Goal: Task Accomplishment & Management: Manage account settings

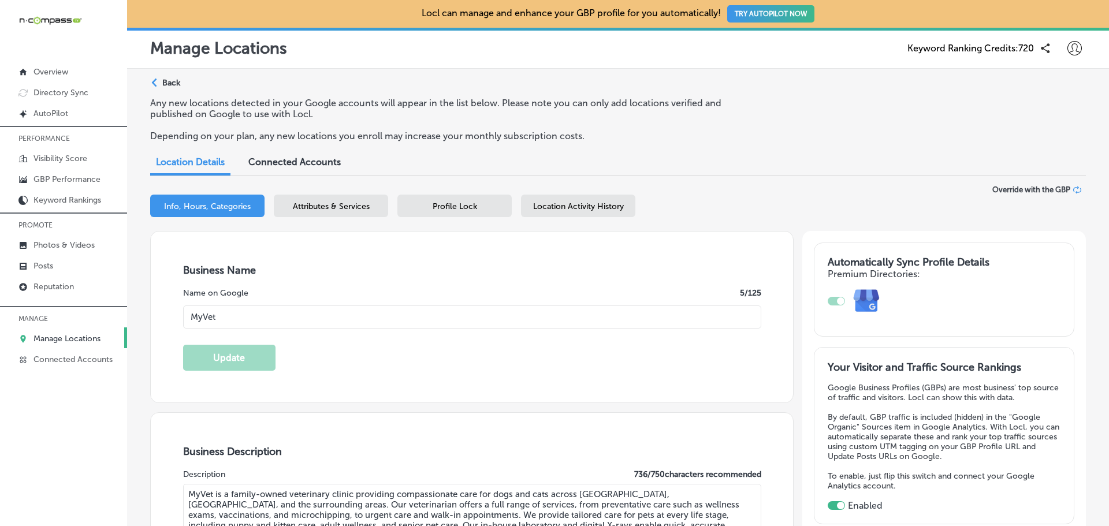
select select "US"
click at [84, 338] on p "Manage Locations" at bounding box center [66, 339] width 67 height 10
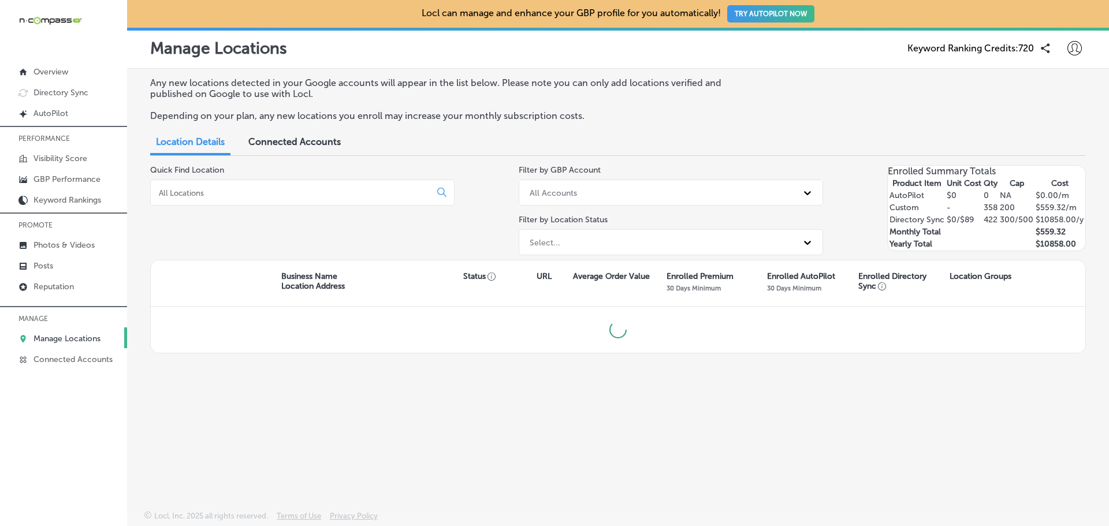
click at [234, 189] on input at bounding box center [293, 193] width 270 height 10
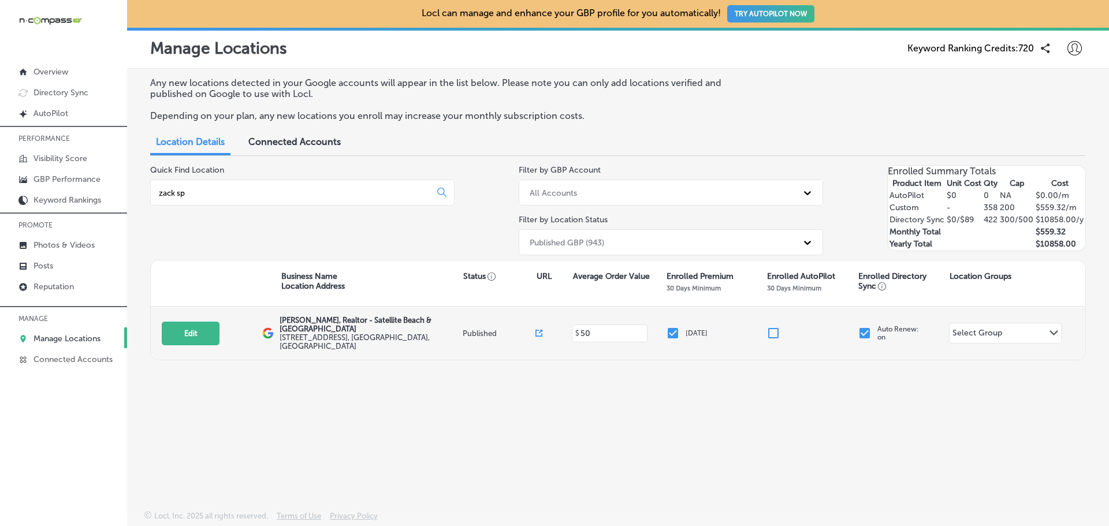
type input "zack sp"
click at [300, 326] on p "[PERSON_NAME], Realtor - Satellite Beach & [GEOGRAPHIC_DATA]" at bounding box center [370, 324] width 180 height 17
click at [197, 332] on button "Edit" at bounding box center [191, 334] width 58 height 24
select select "US"
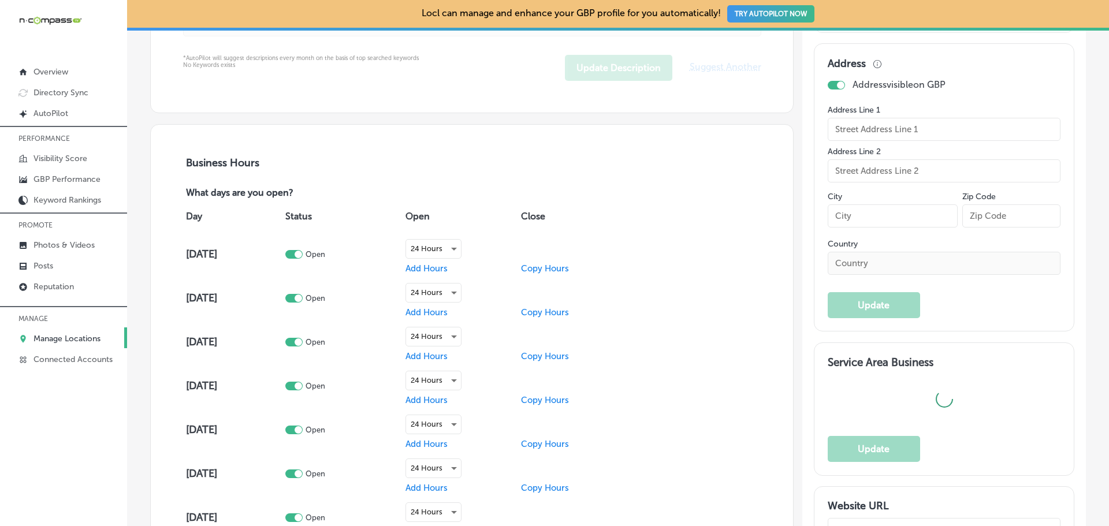
type input "[PERSON_NAME], Realtor - Satellite Beach & [GEOGRAPHIC_DATA]"
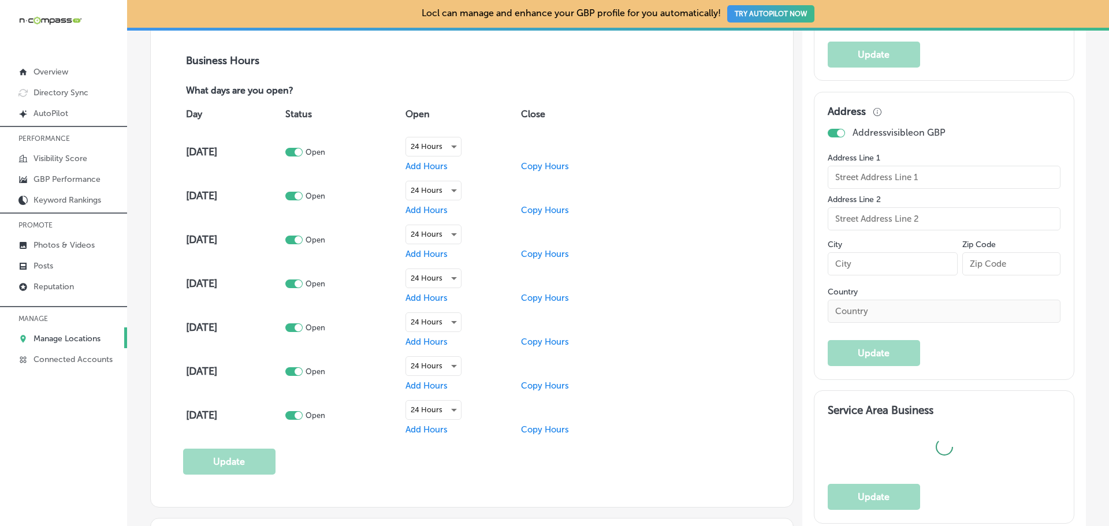
type input "[PHONE_NUMBER]"
type input "[URL][DOMAIN_NAME]"
checkbox input "true"
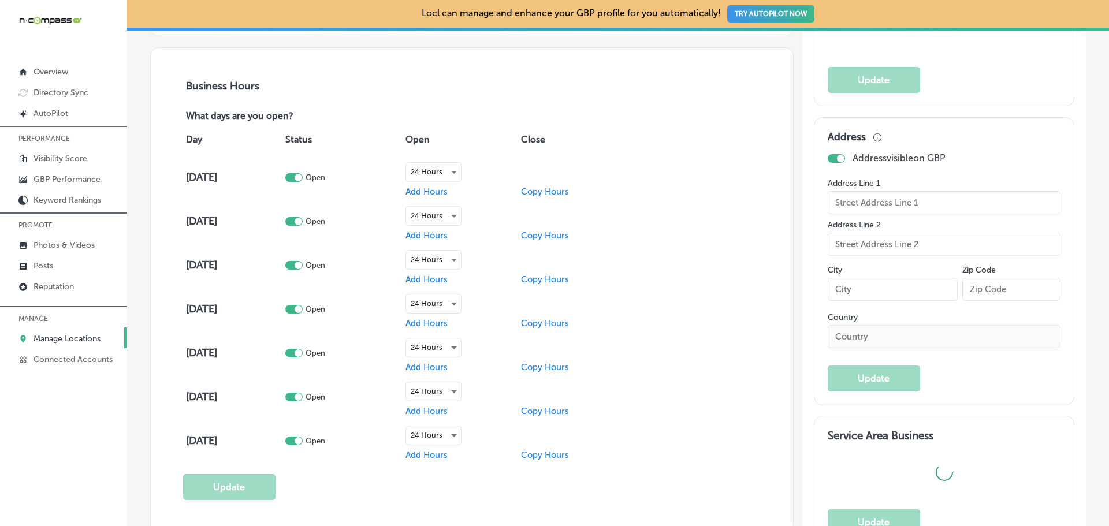
type textarea "[PERSON_NAME] is about as close as you can get to a [GEOGRAPHIC_DATA] native. F…"
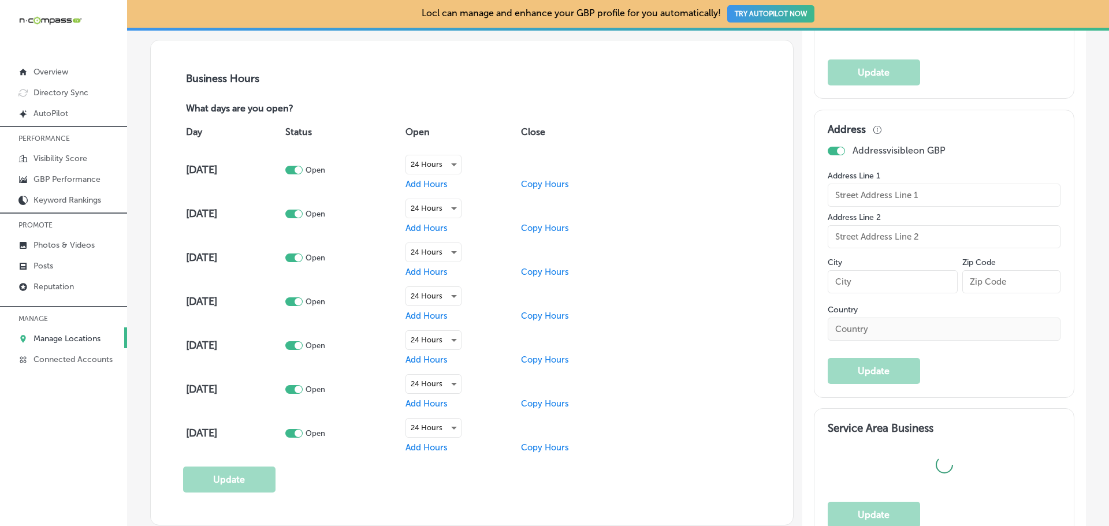
type input "[STREET_ADDRESS]"
type input "Indian Harbour Beac"
type input "32937"
type input "US"
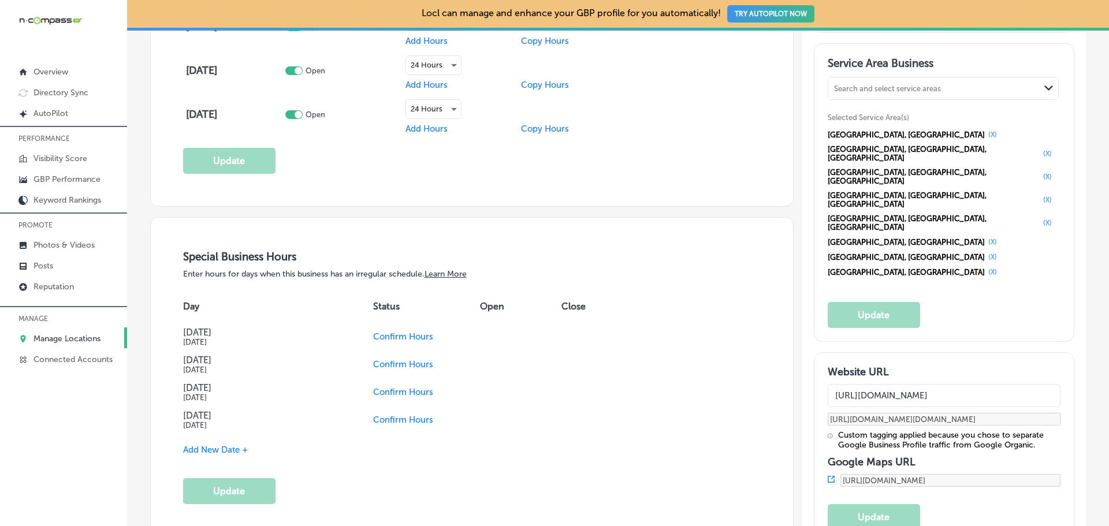
scroll to position [1086, 0]
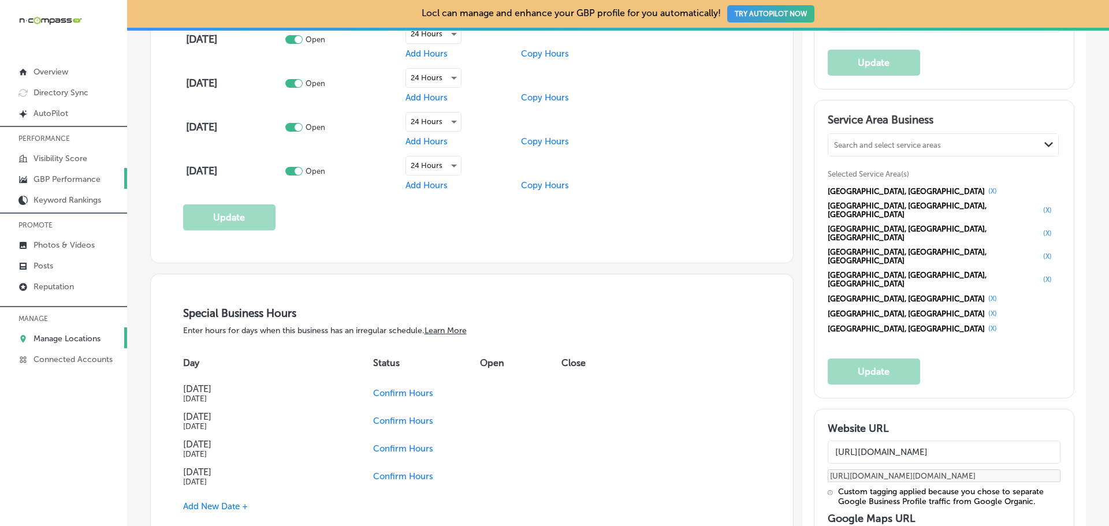
click at [58, 176] on p "GBP Performance" at bounding box center [66, 179] width 67 height 10
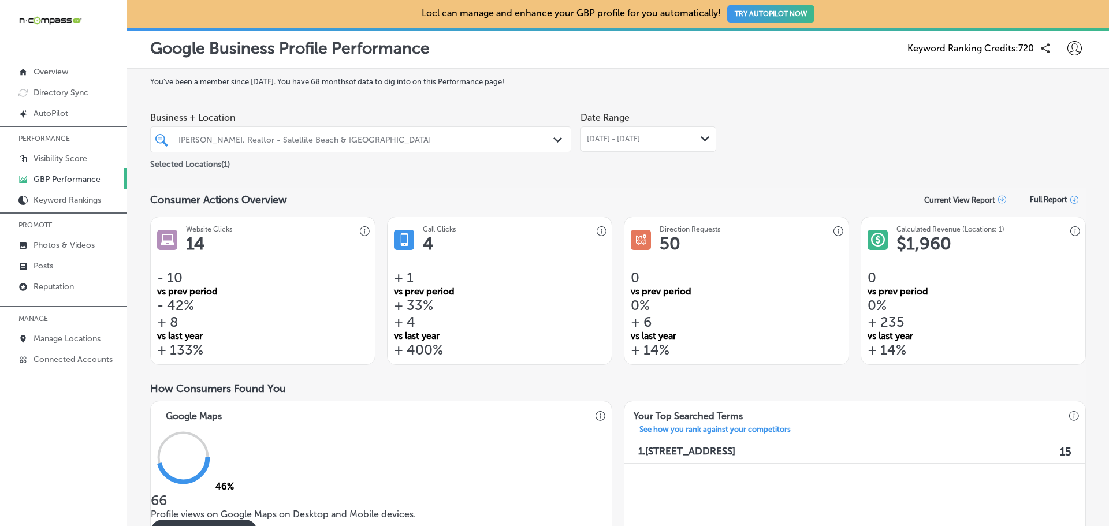
click at [471, 141] on div "[PERSON_NAME], Realtor - Satellite Beach & [GEOGRAPHIC_DATA]" at bounding box center [366, 140] width 376 height 10
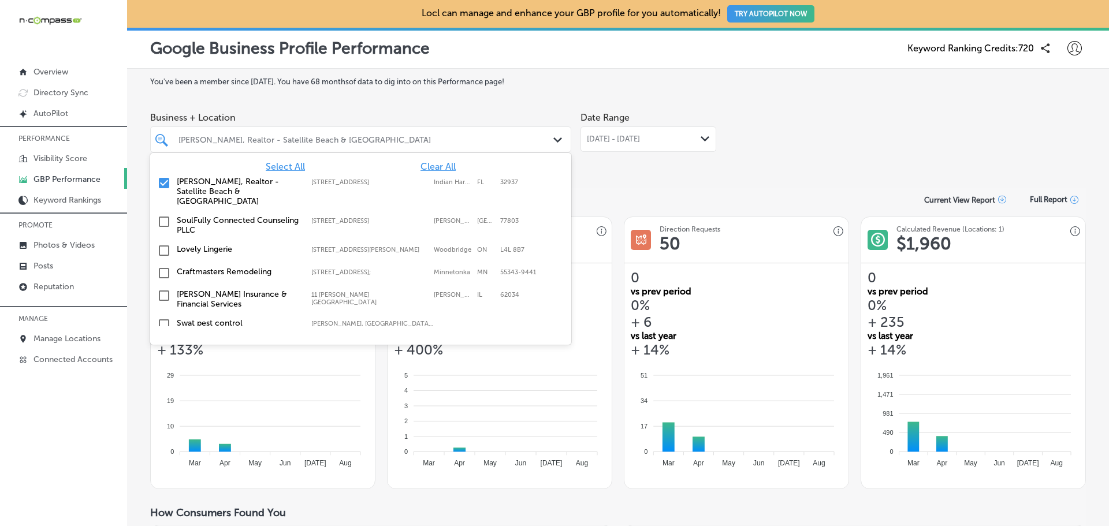
click at [613, 136] on span "[DATE] - [DATE]" at bounding box center [613, 139] width 53 height 9
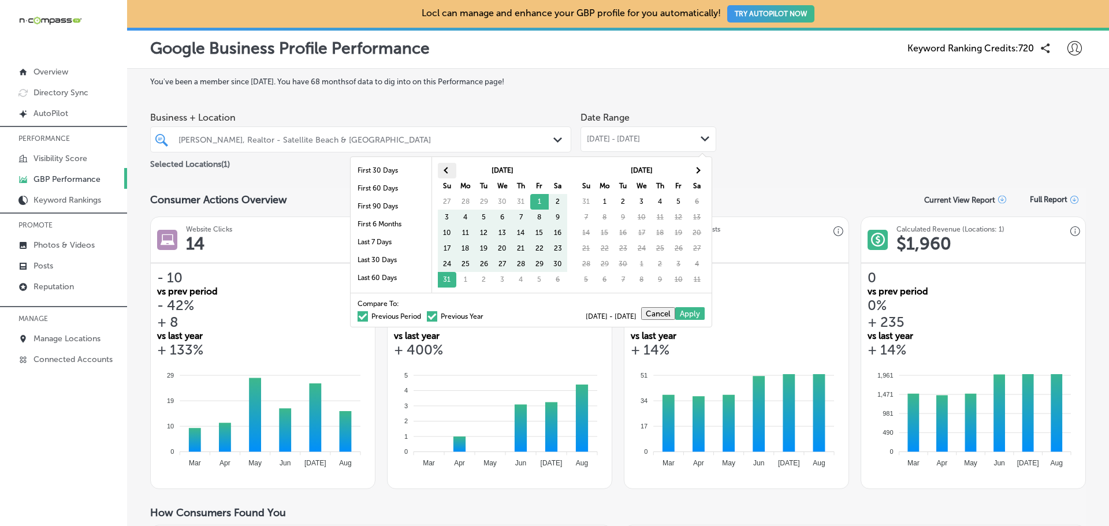
click at [449, 173] on th at bounding box center [447, 171] width 18 height 16
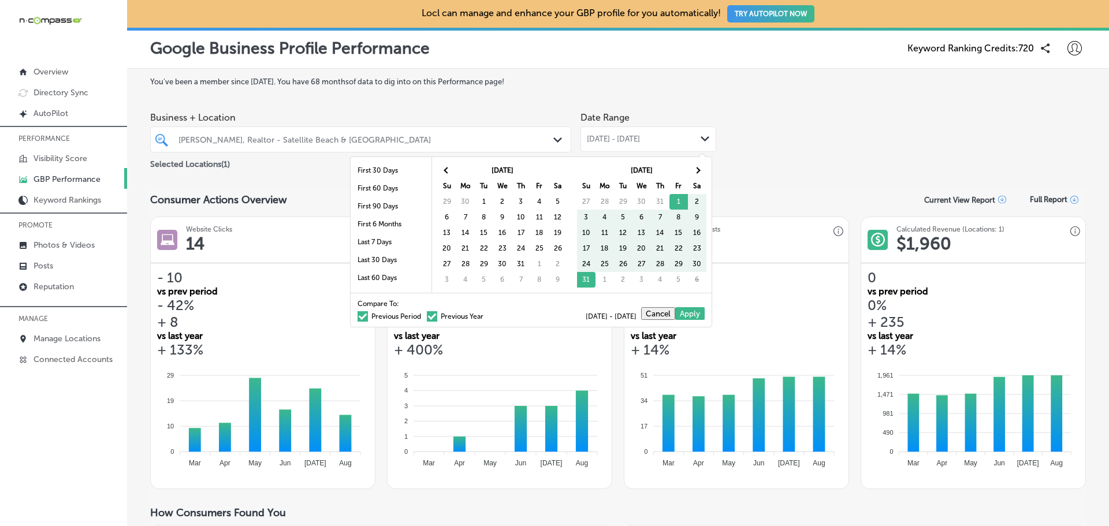
click at [449, 173] on th at bounding box center [447, 171] width 18 height 16
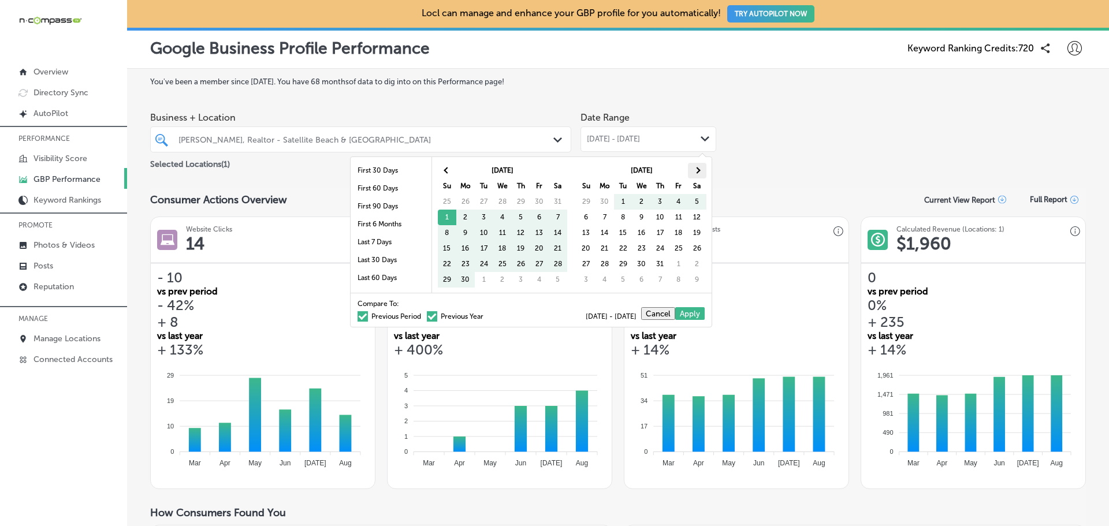
click at [694, 170] on span at bounding box center [697, 170] width 6 height 6
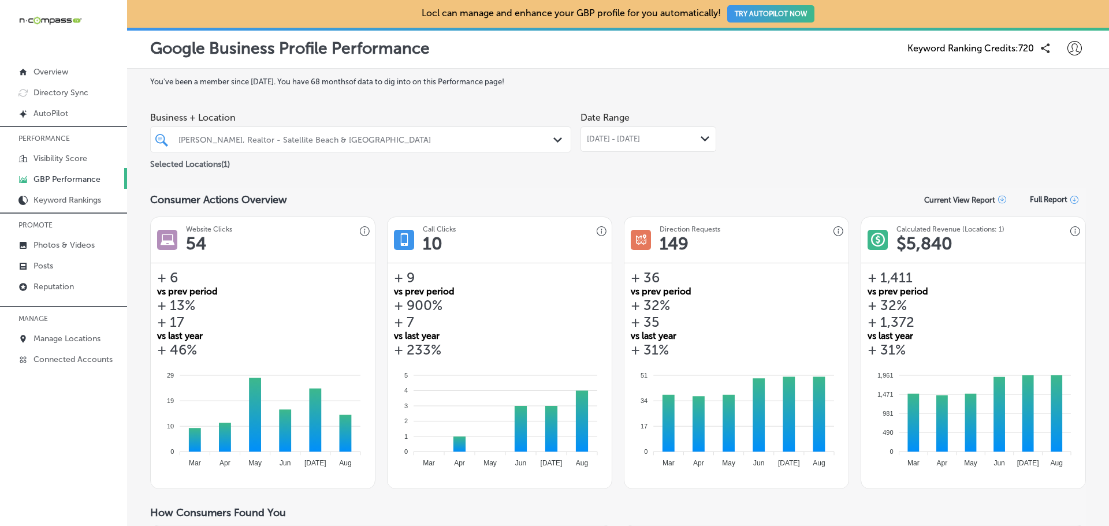
click at [640, 143] on span "[DATE] - [DATE]" at bounding box center [613, 139] width 53 height 9
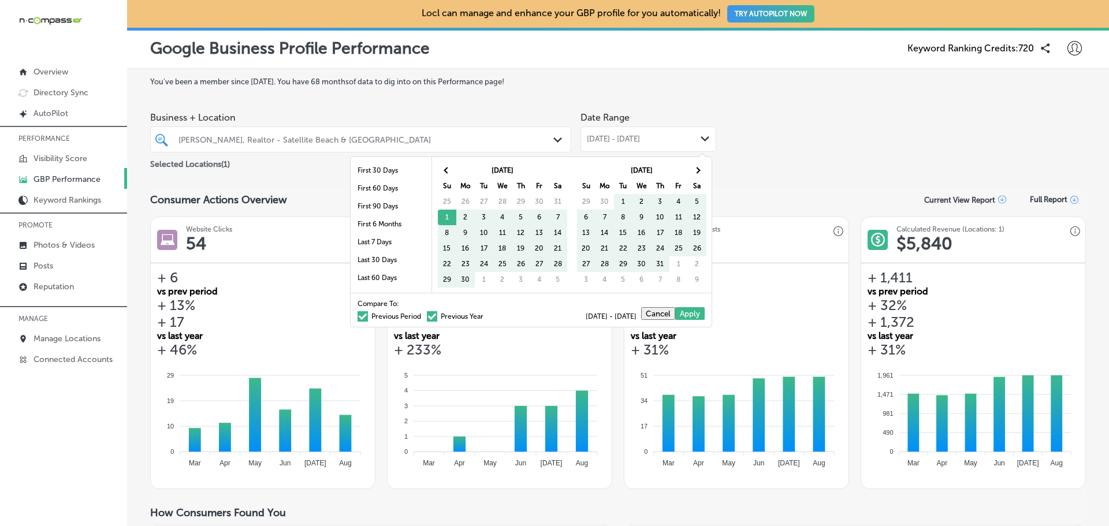
click at [357, 317] on span at bounding box center [362, 316] width 10 height 10
click at [423, 315] on input "Previous Period" at bounding box center [423, 315] width 0 height 0
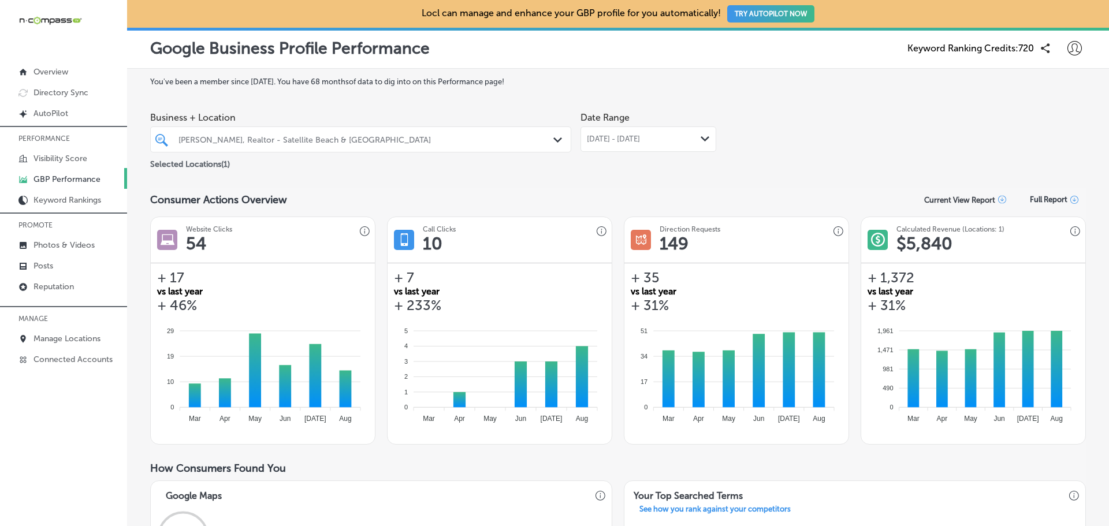
click at [610, 136] on span "[DATE] - [DATE]" at bounding box center [613, 139] width 53 height 9
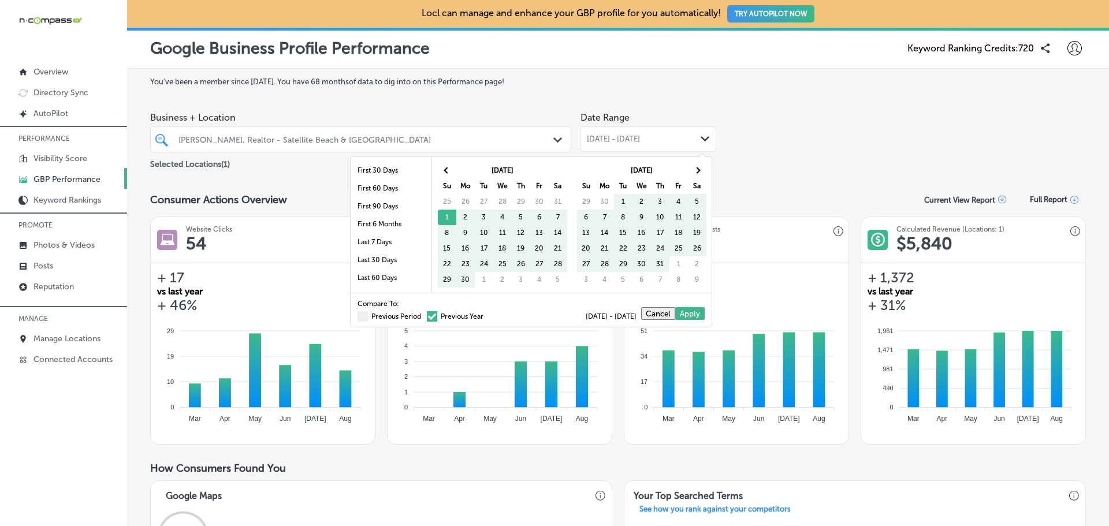
click at [427, 317] on span at bounding box center [432, 316] width 10 height 10
click at [486, 315] on input "Previous Year" at bounding box center [486, 315] width 0 height 0
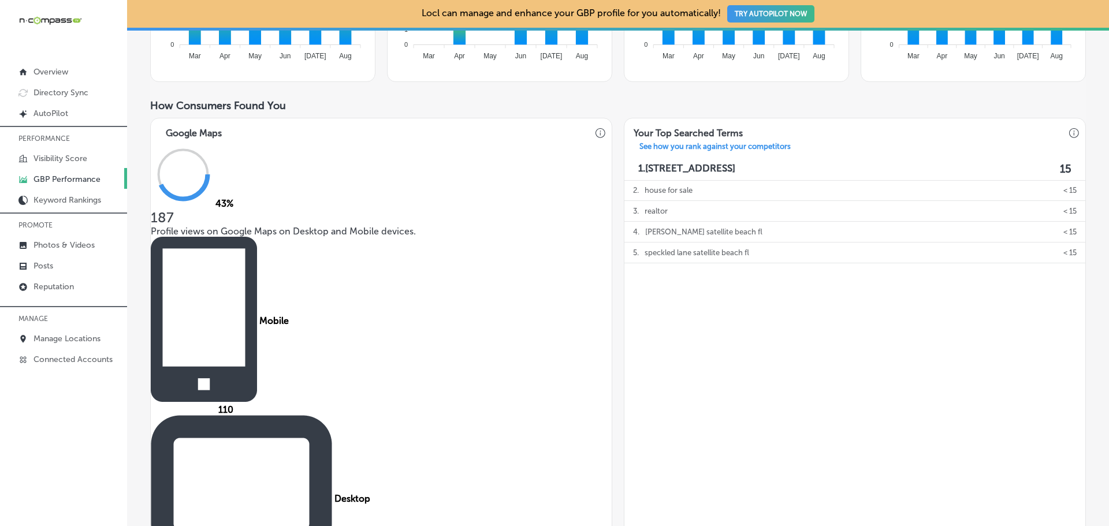
scroll to position [462, 0]
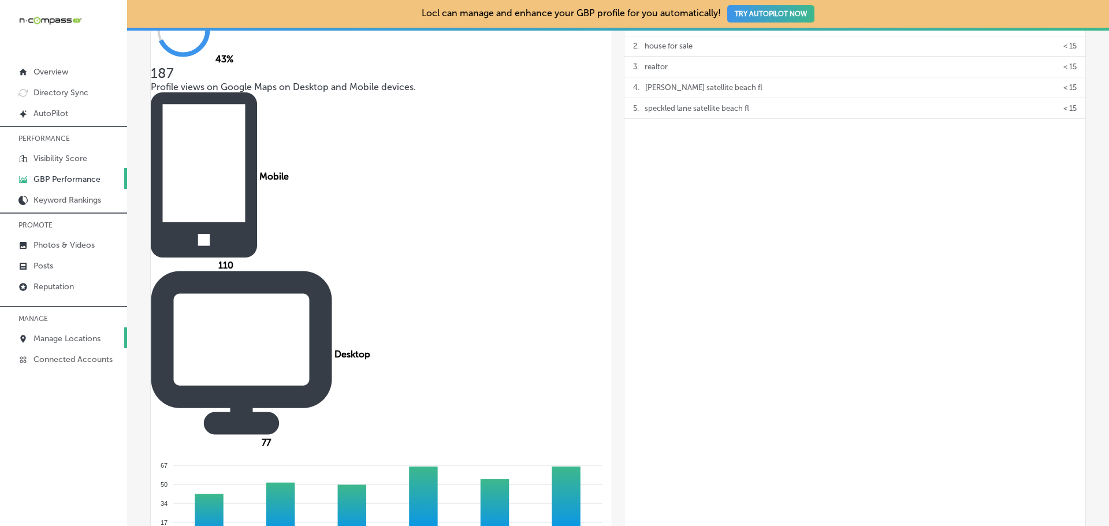
click at [54, 338] on p "Manage Locations" at bounding box center [66, 339] width 67 height 10
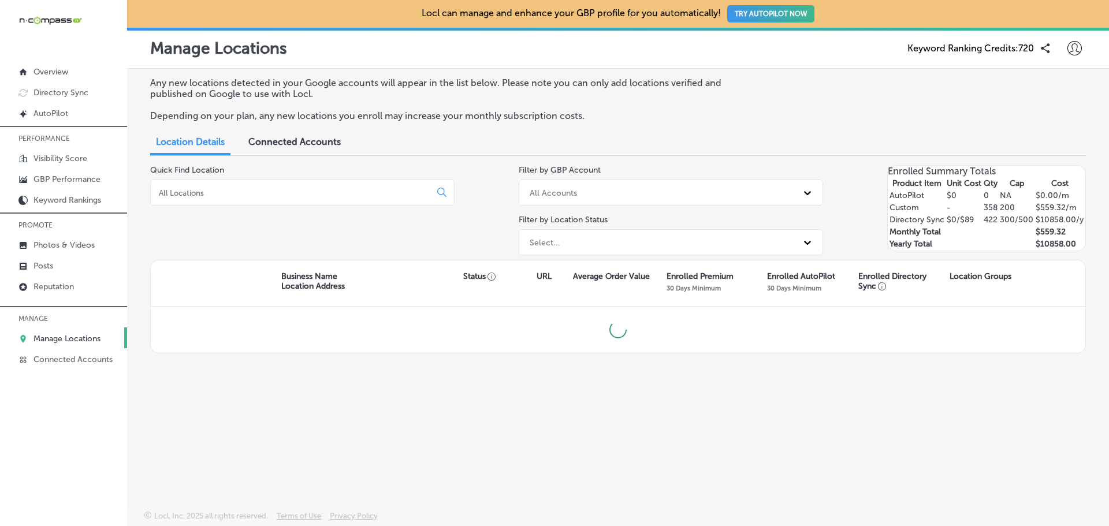
click at [225, 196] on input at bounding box center [293, 193] width 270 height 10
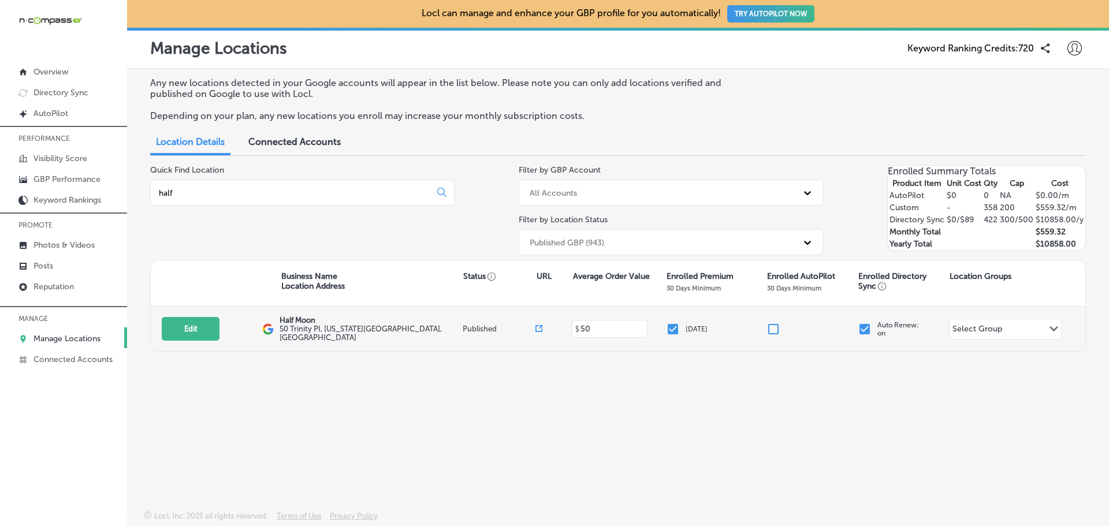
type input "half"
click at [333, 337] on div "Edit This location is not published yet. Half Moon [STREET_ADDRESS][US_STATE] P…" at bounding box center [618, 329] width 934 height 44
click at [201, 331] on button "Edit" at bounding box center [191, 329] width 58 height 24
select select "US"
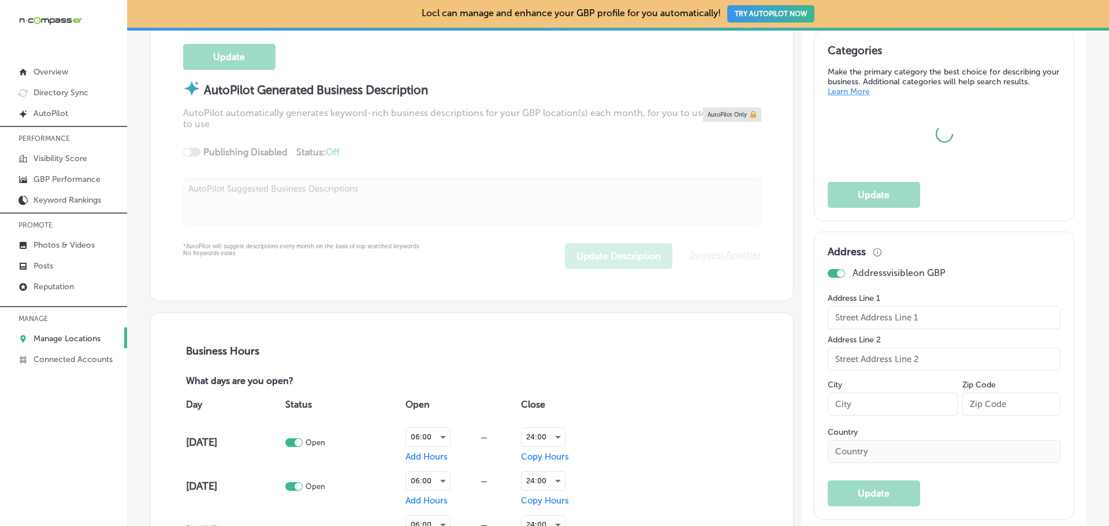
checkbox input "true"
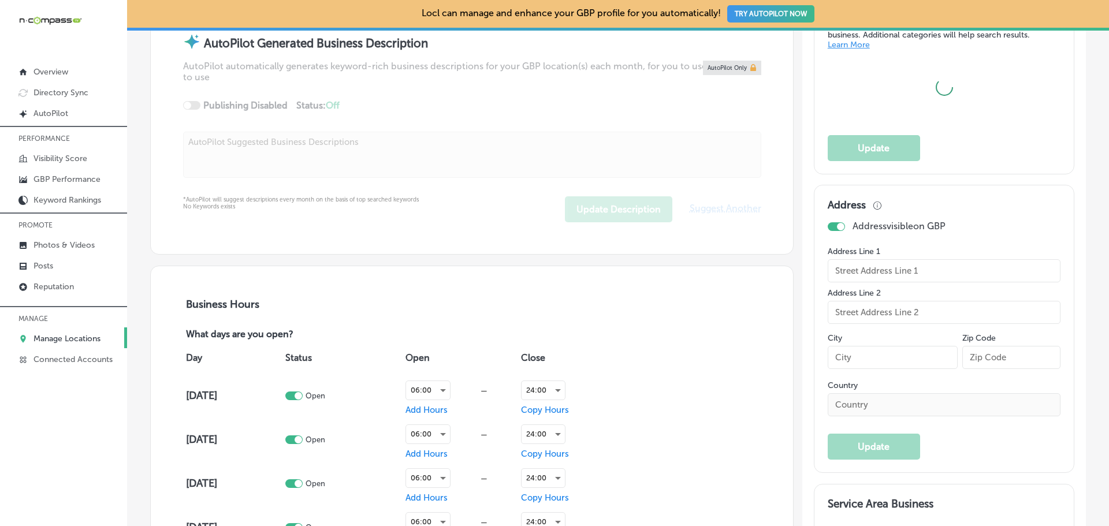
type input "Half Moon"
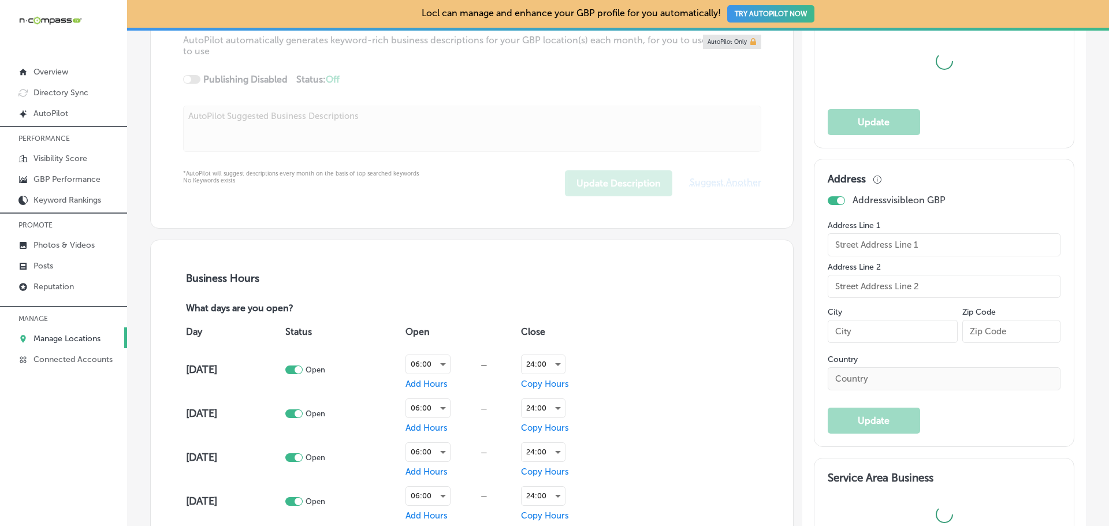
type input "50 Trinity PI"
type input "[US_STATE]"
type input "10006"
type input "US"
type input "[URL][DOMAIN_NAME]"
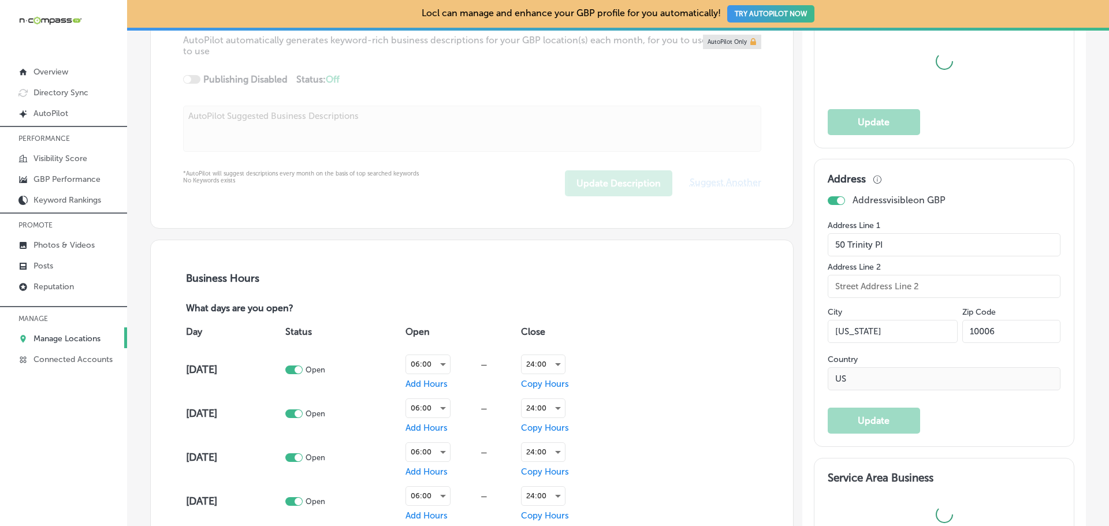
type textarea "Experience the heart of [US_STATE] in every bite at [GEOGRAPHIC_DATA]! Located …"
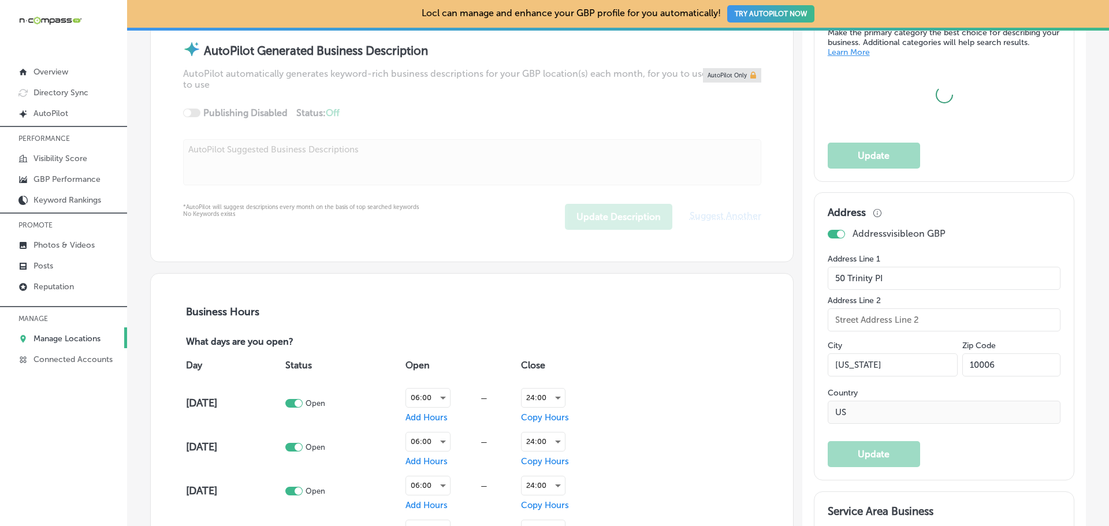
type input "[PHONE_NUMBER]"
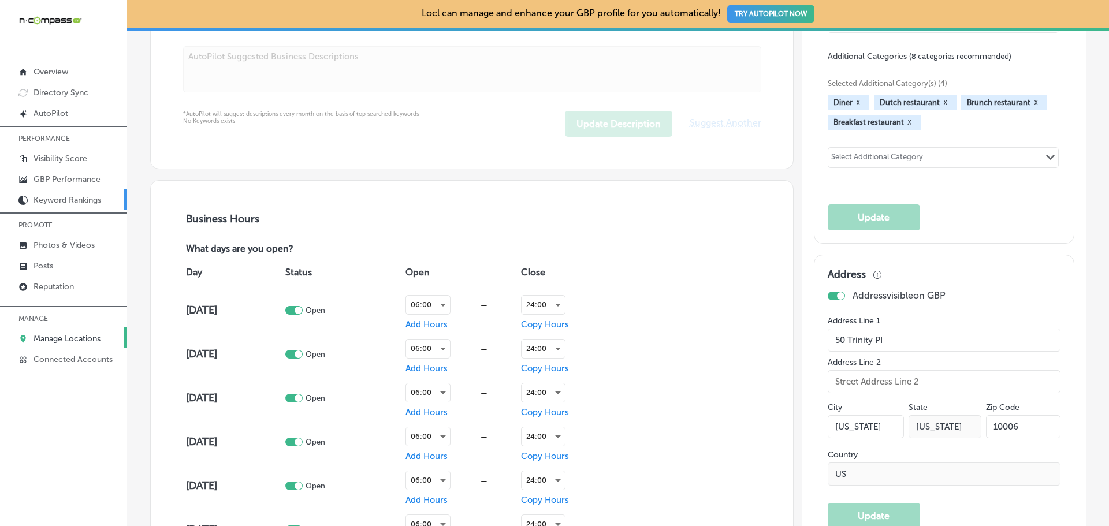
scroll to position [650, 0]
click at [60, 173] on link "GBP Performance" at bounding box center [63, 178] width 127 height 21
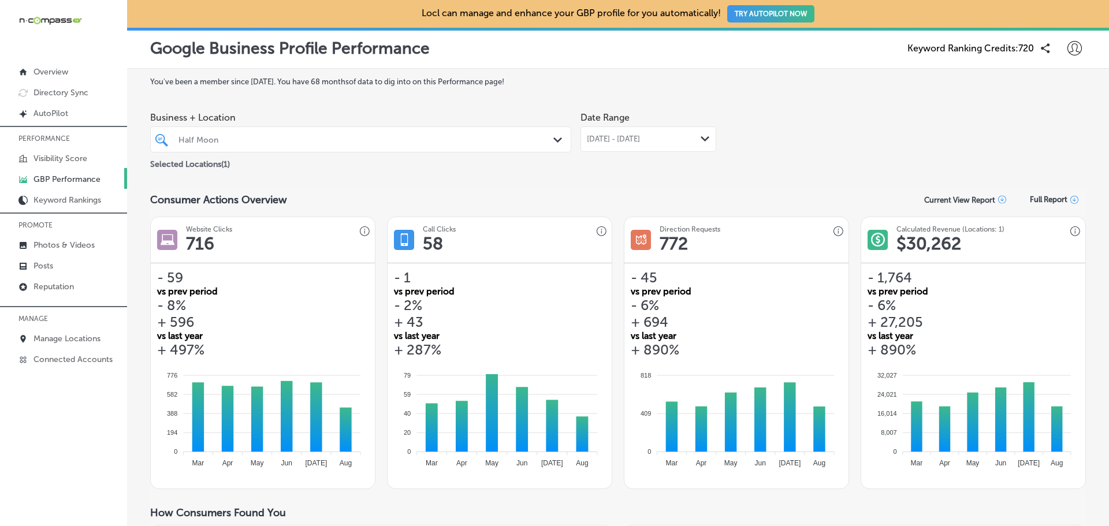
click at [605, 139] on span "[DATE] - [DATE]" at bounding box center [613, 139] width 53 height 9
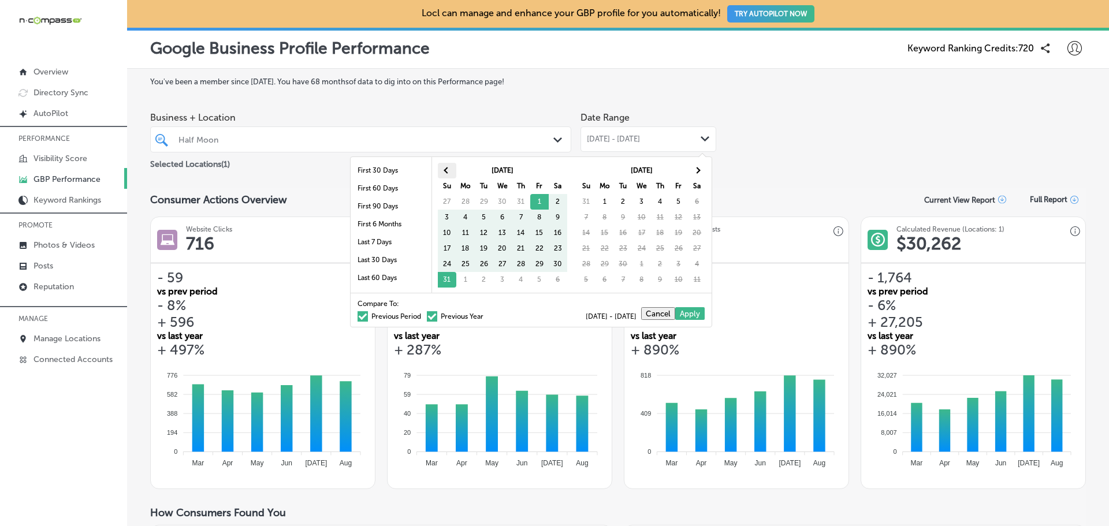
click at [445, 167] on th at bounding box center [447, 171] width 18 height 16
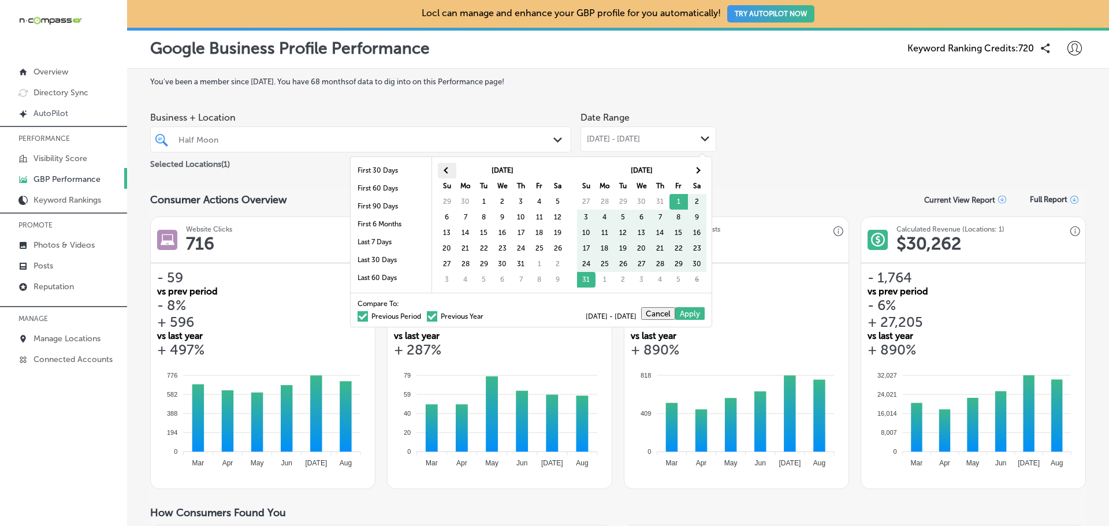
click at [446, 169] on span at bounding box center [447, 170] width 6 height 6
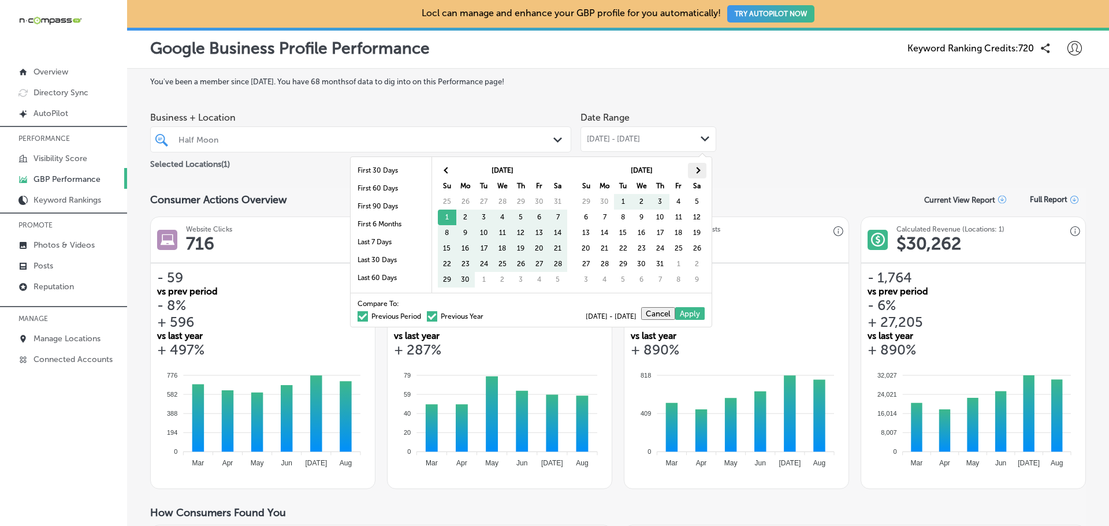
click at [692, 170] on th at bounding box center [697, 171] width 18 height 16
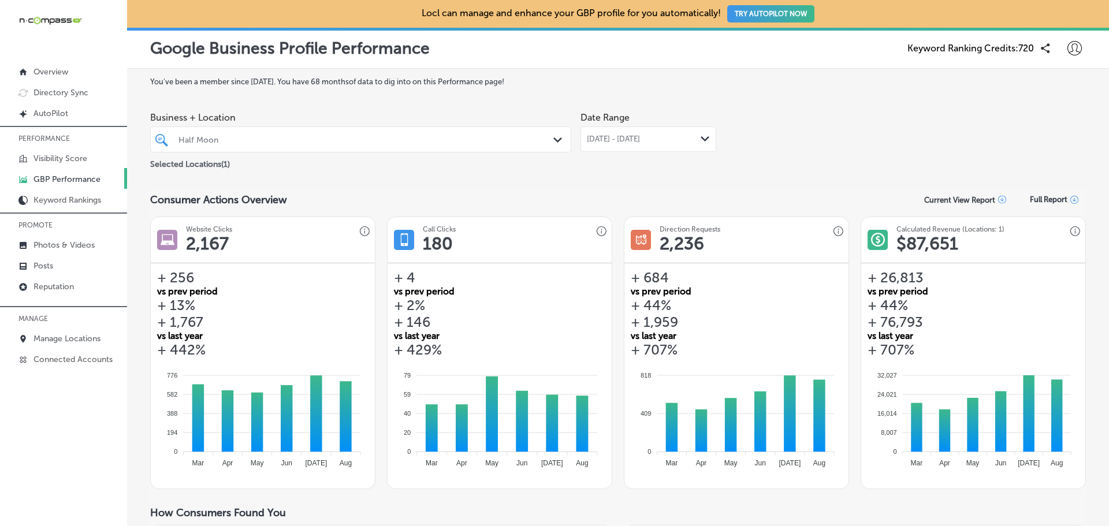
click at [650, 133] on div "[DATE] - [DATE] Path Created with Sketch." at bounding box center [648, 138] width 136 height 25
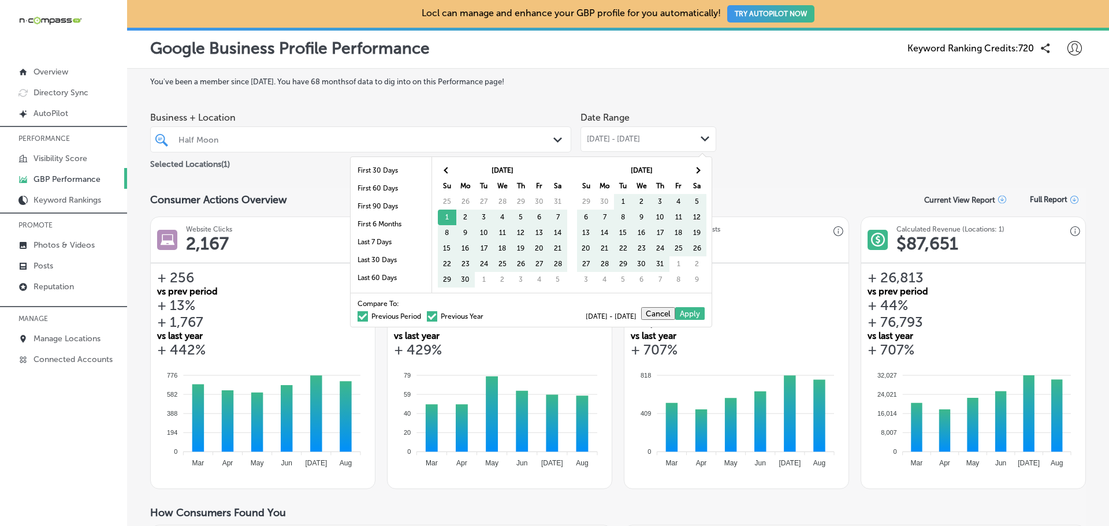
click at [427, 315] on span at bounding box center [432, 316] width 10 height 10
click at [486, 315] on input "Previous Year" at bounding box center [486, 315] width 0 height 0
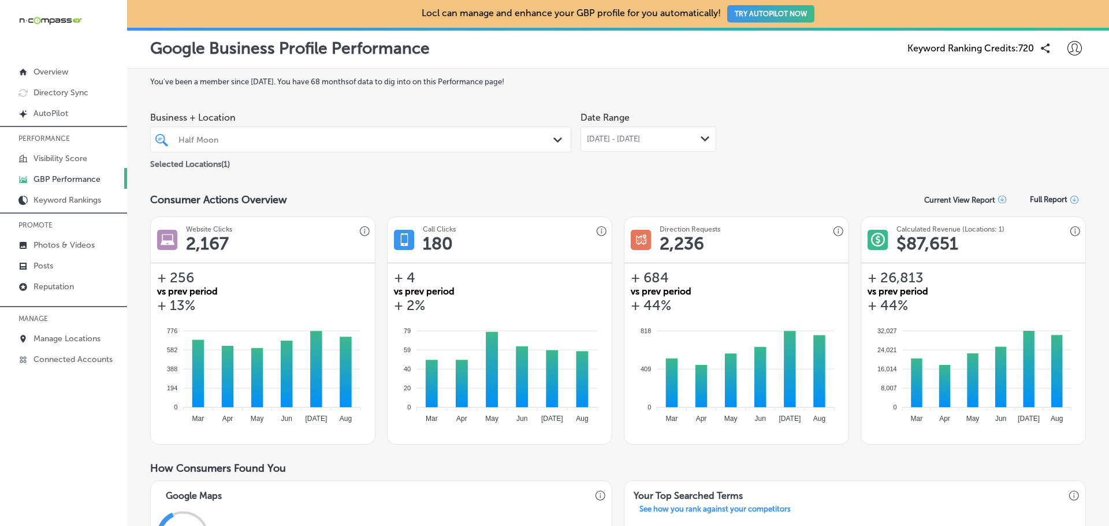
click at [620, 134] on div "[DATE] - [DATE] Path Created with Sketch." at bounding box center [648, 138] width 136 height 25
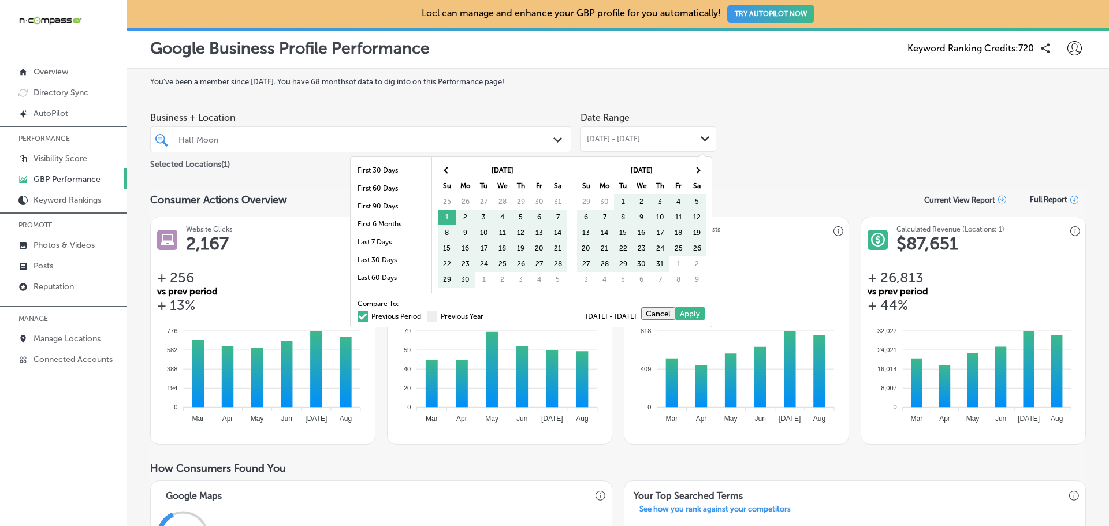
click at [357, 321] on span at bounding box center [362, 316] width 10 height 10
click at [423, 315] on input "Previous Period" at bounding box center [423, 315] width 0 height 0
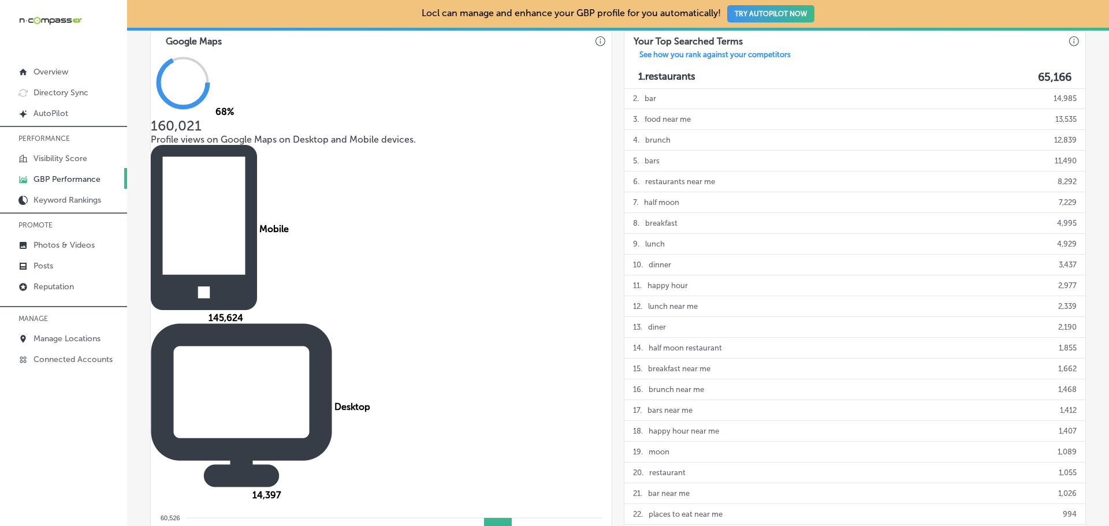
scroll to position [404, 0]
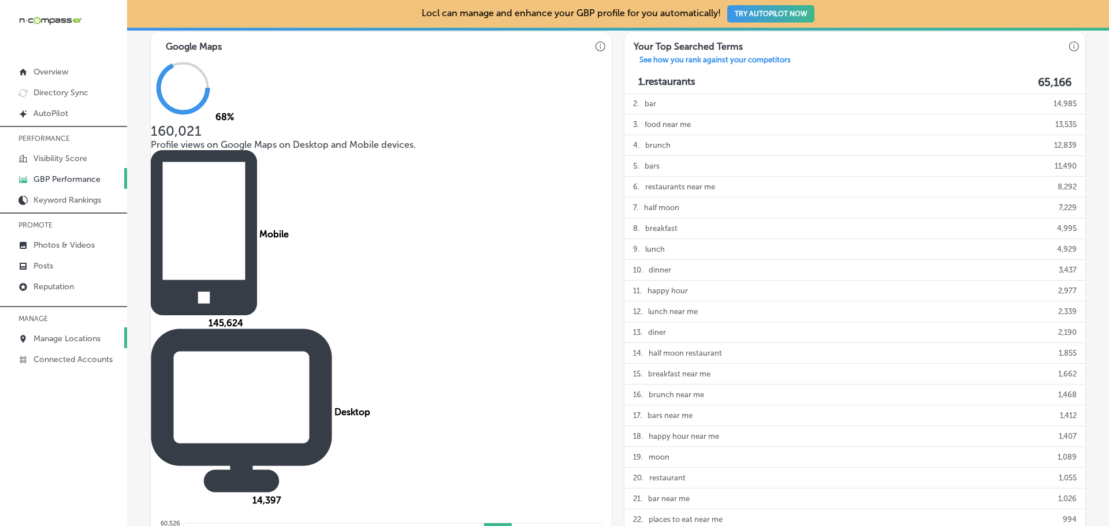
click at [57, 342] on p "Manage Locations" at bounding box center [66, 339] width 67 height 10
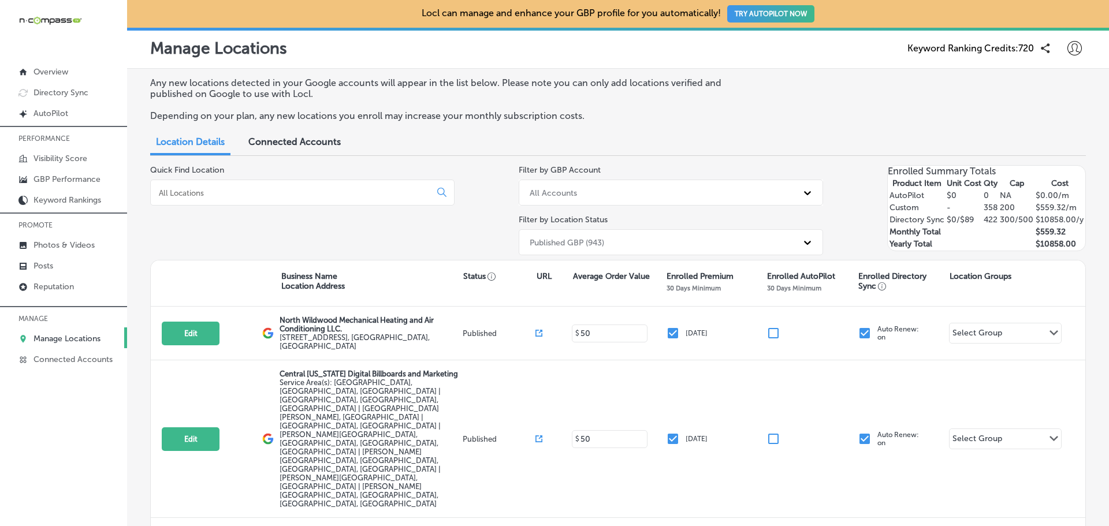
click at [269, 197] on input at bounding box center [293, 193] width 270 height 10
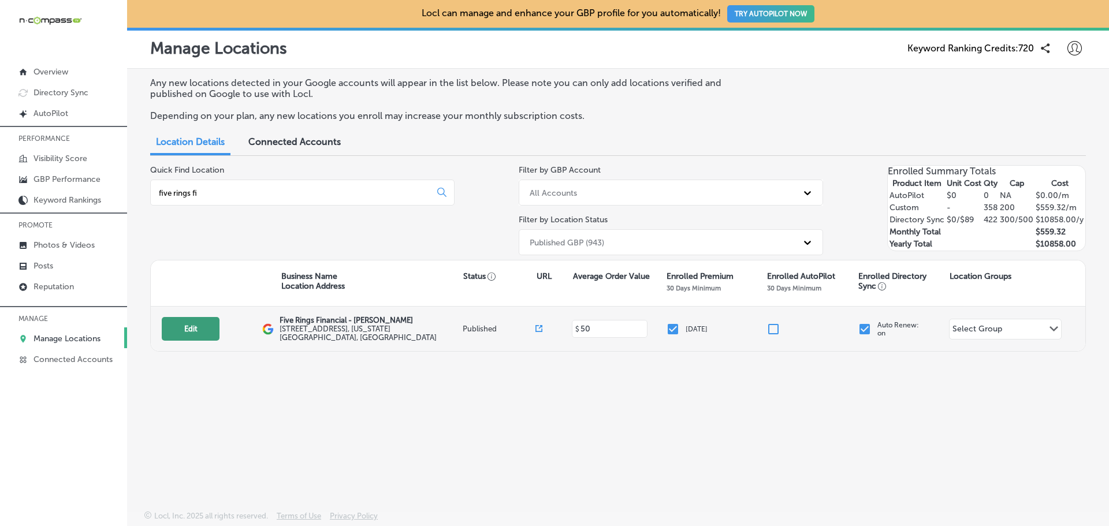
type input "five rings fi"
click at [193, 323] on button "Edit" at bounding box center [191, 329] width 58 height 24
select select "US"
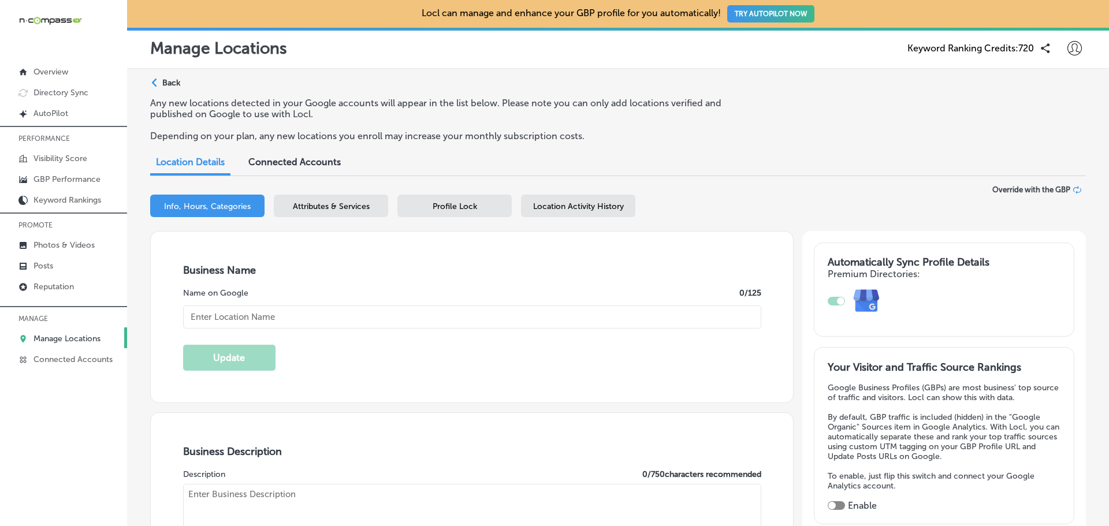
checkbox input "true"
type textarea "As an Exec VP with Five Rings Financial, I specialize in helping Individuals, F…"
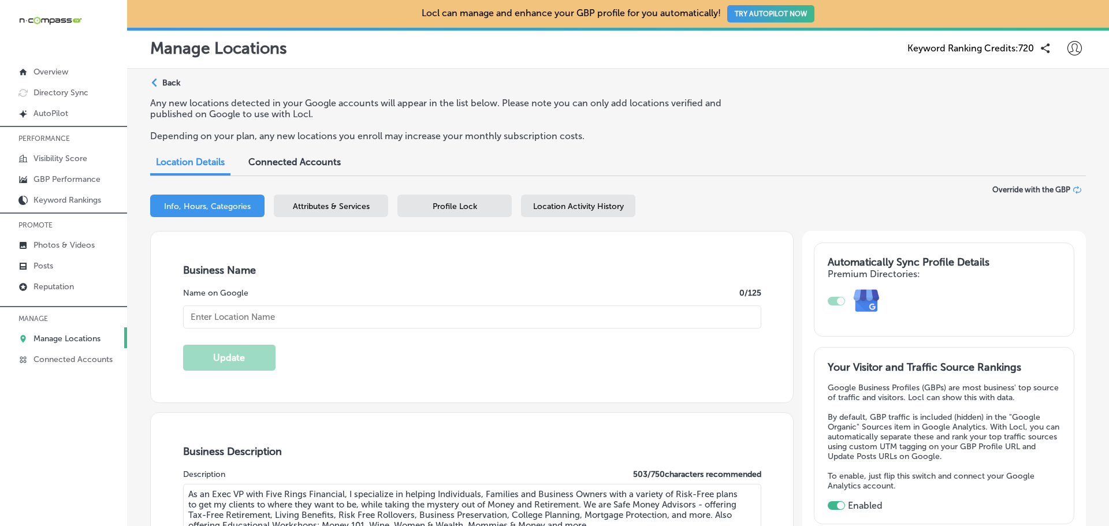
type input "[URL][DOMAIN_NAME]"
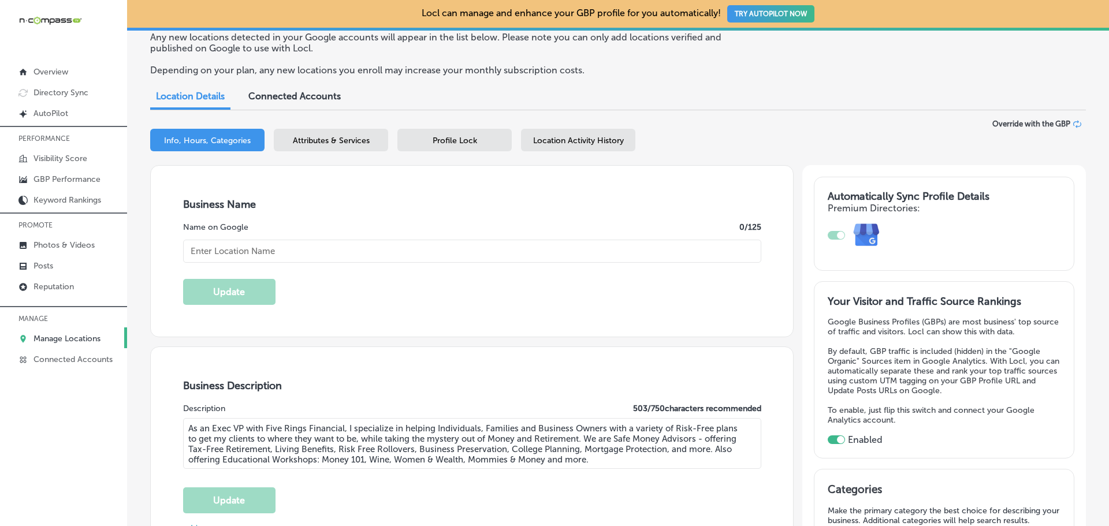
type input "[STREET_ADDRESS]"
type input "[US_STATE][GEOGRAPHIC_DATA]"
type input "23452"
type input "US"
type input "Five Rings Financial - [PERSON_NAME]"
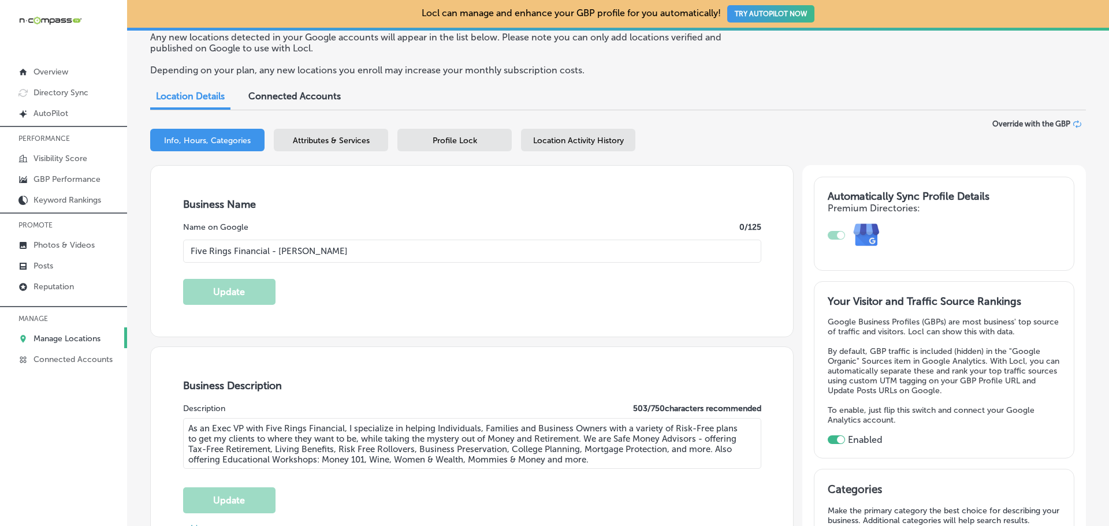
type input "[PHONE_NUMBER]"
select select "US"
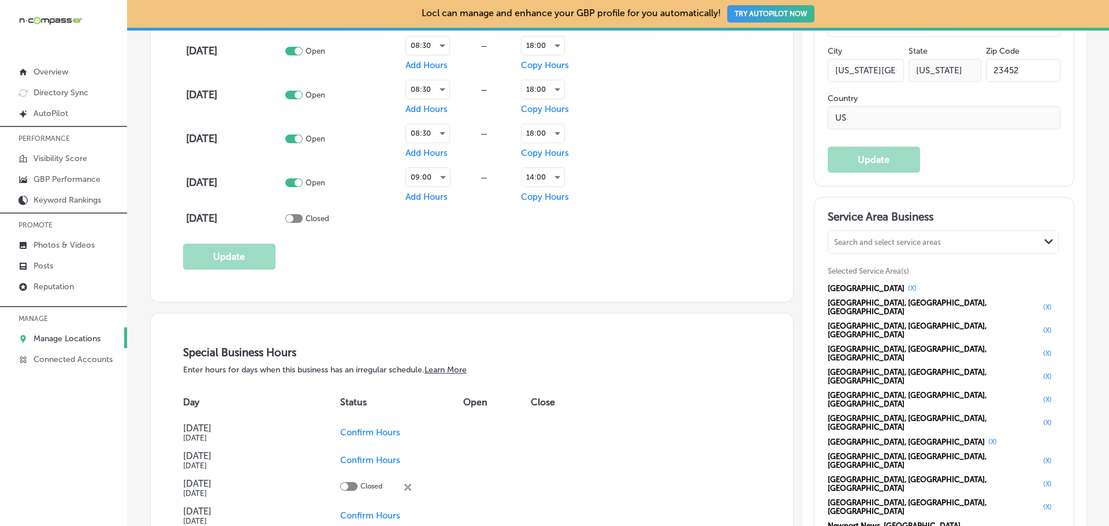
scroll to position [1039, 0]
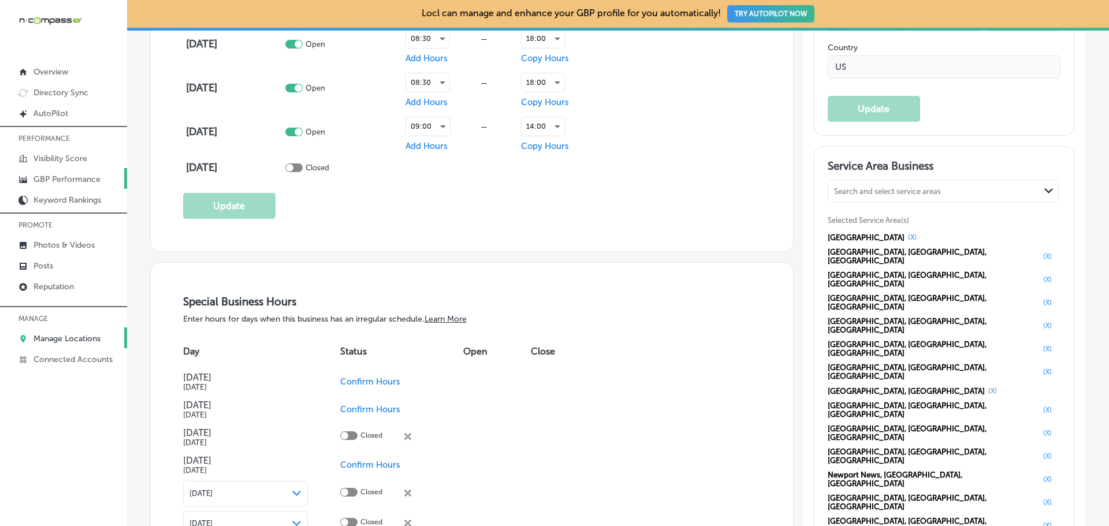
click at [60, 171] on link "GBP Performance" at bounding box center [63, 178] width 127 height 21
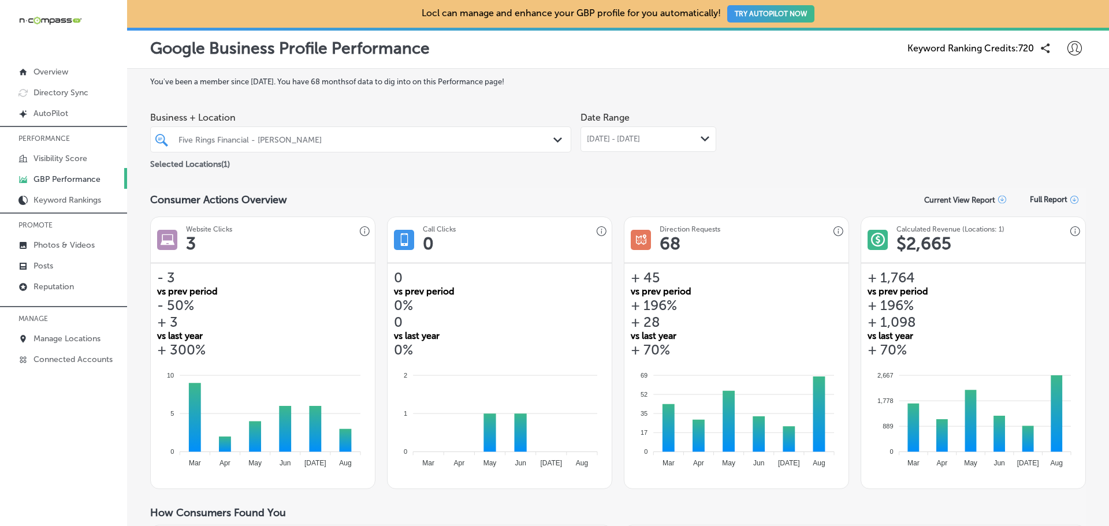
click at [621, 140] on span "[DATE] - [DATE]" at bounding box center [613, 139] width 53 height 9
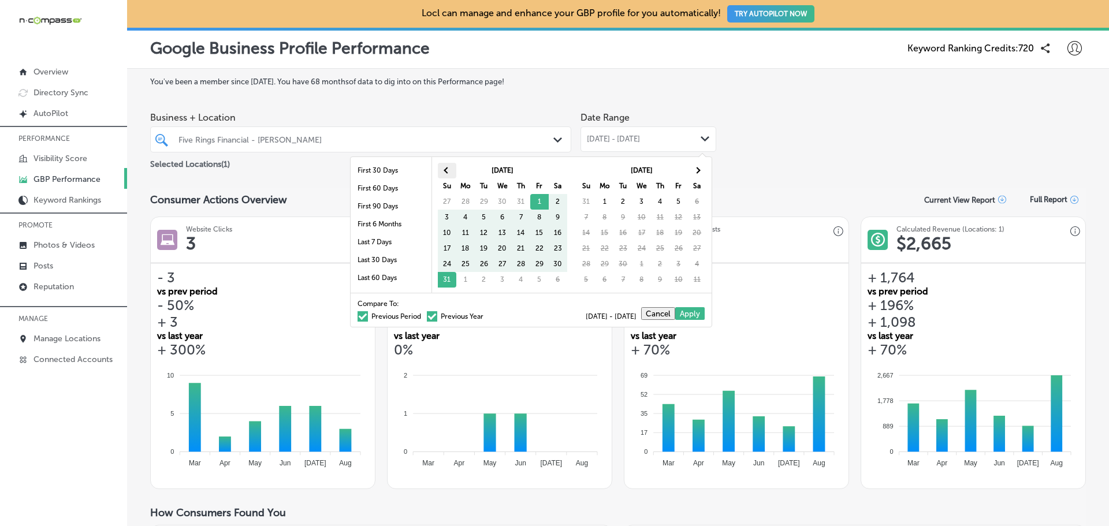
click at [452, 170] on th at bounding box center [447, 171] width 18 height 16
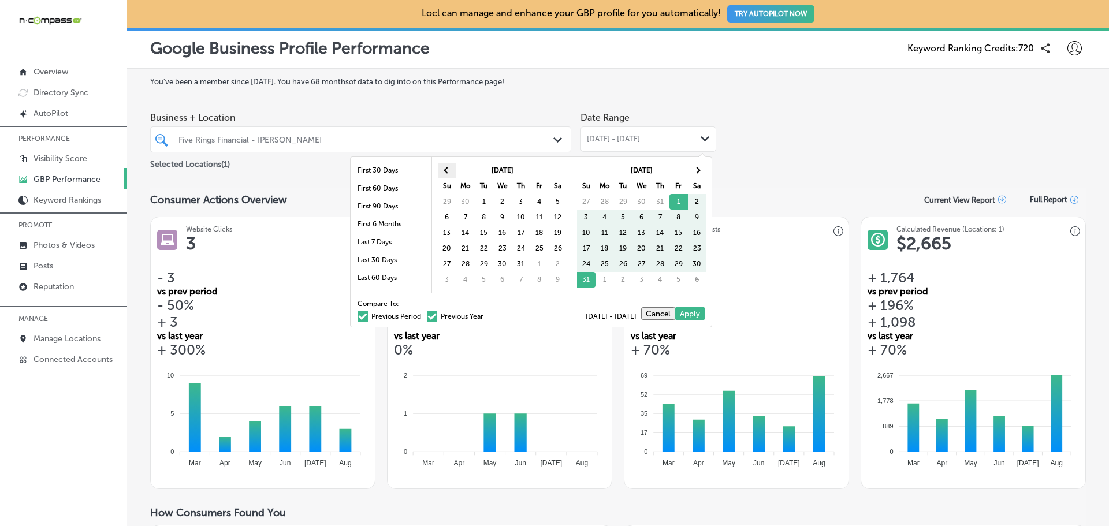
click at [444, 170] on span at bounding box center [447, 170] width 6 height 6
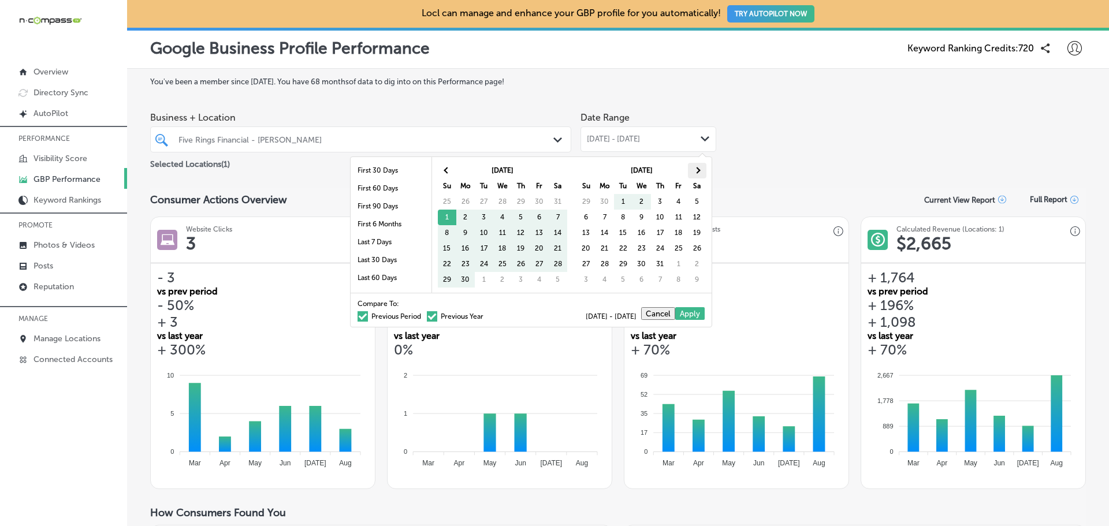
click at [692, 167] on th at bounding box center [697, 171] width 18 height 16
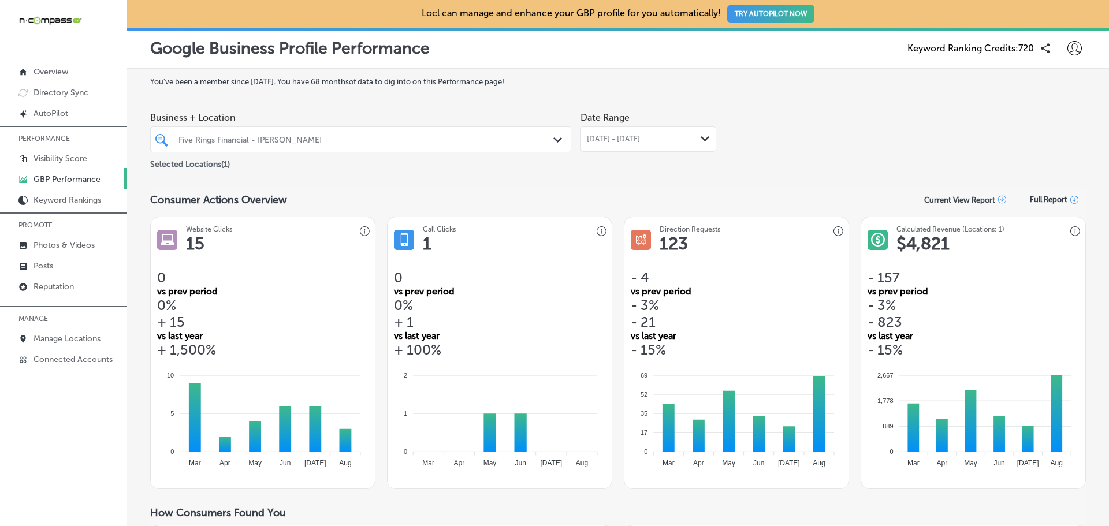
click at [648, 146] on div "[DATE] - [DATE] Path Created with Sketch." at bounding box center [648, 138] width 136 height 25
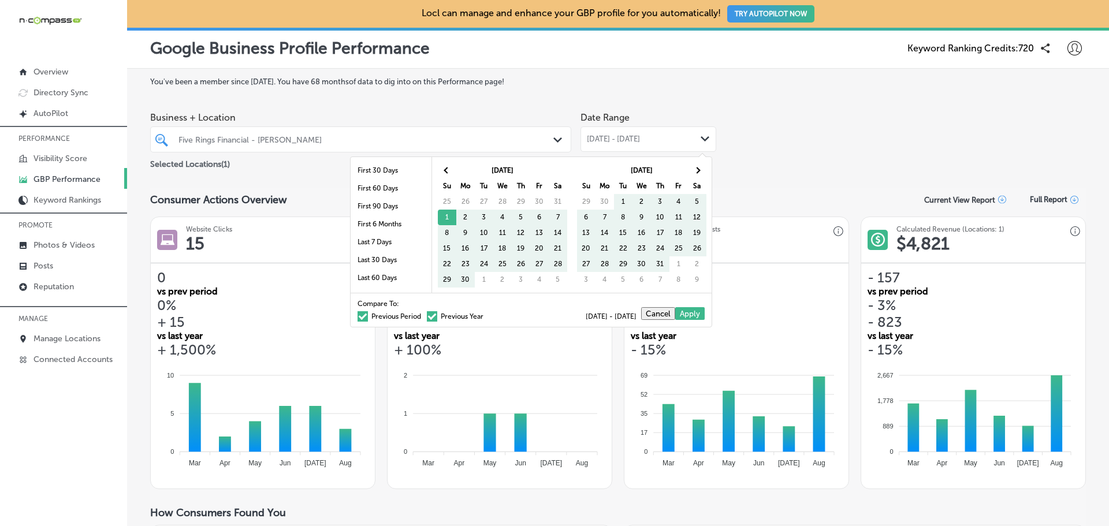
click at [357, 319] on span at bounding box center [362, 316] width 10 height 10
click at [423, 315] on input "Previous Period" at bounding box center [423, 315] width 0 height 0
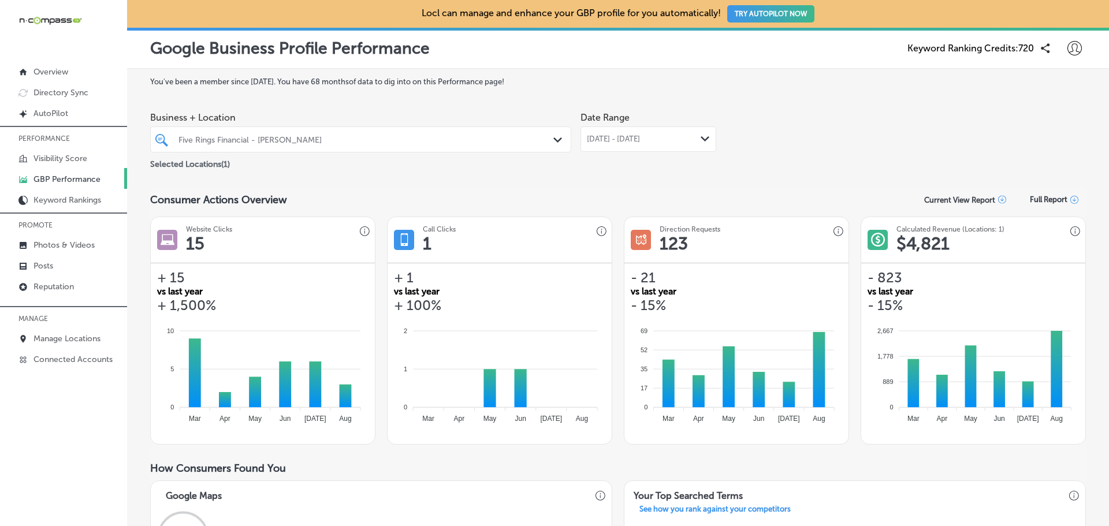
click at [605, 135] on span "[DATE] - [DATE]" at bounding box center [613, 139] width 53 height 9
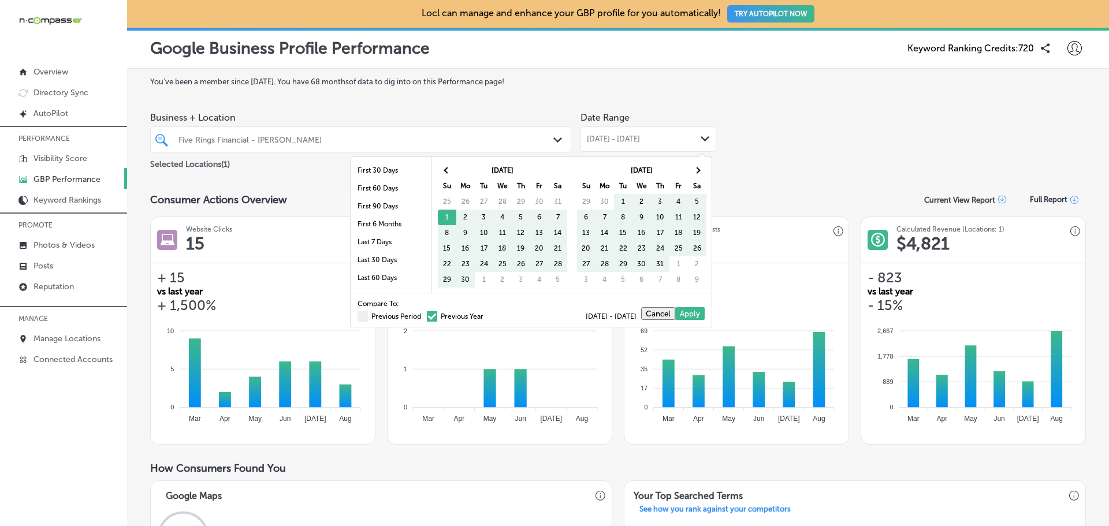
click at [427, 319] on span at bounding box center [432, 316] width 10 height 10
click at [486, 315] on input "Previous Year" at bounding box center [486, 315] width 0 height 0
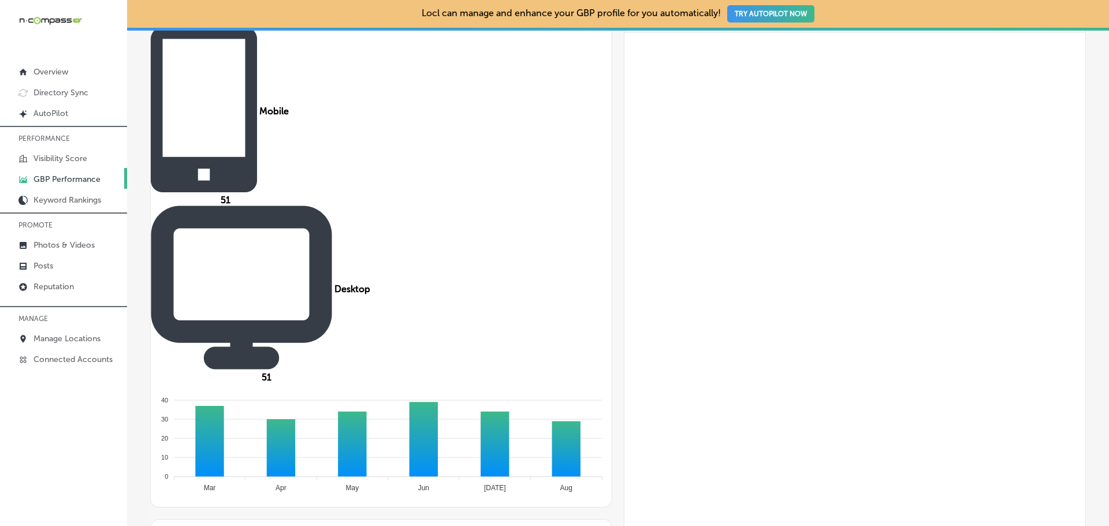
scroll to position [520, 0]
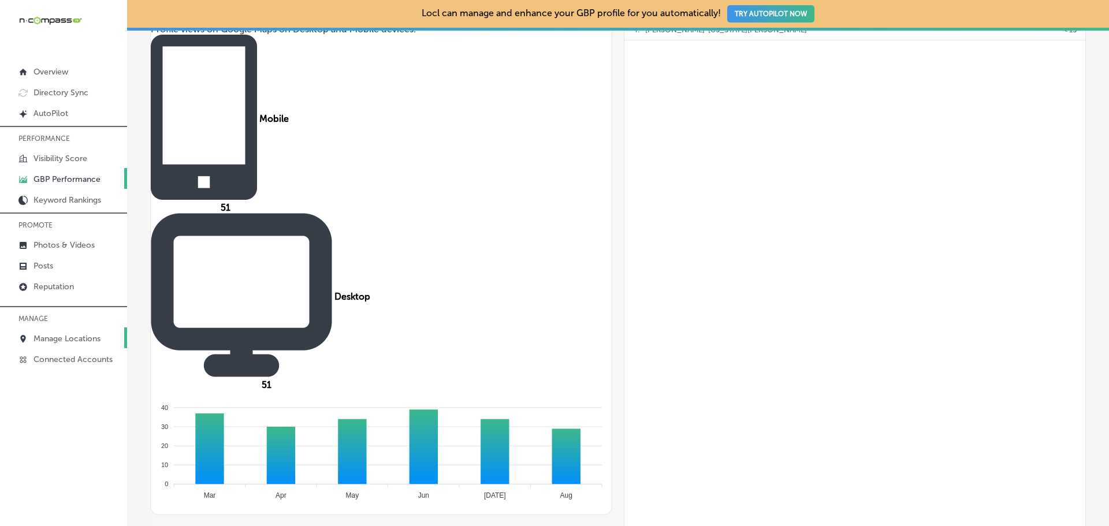
click at [74, 339] on p "Manage Locations" at bounding box center [66, 339] width 67 height 10
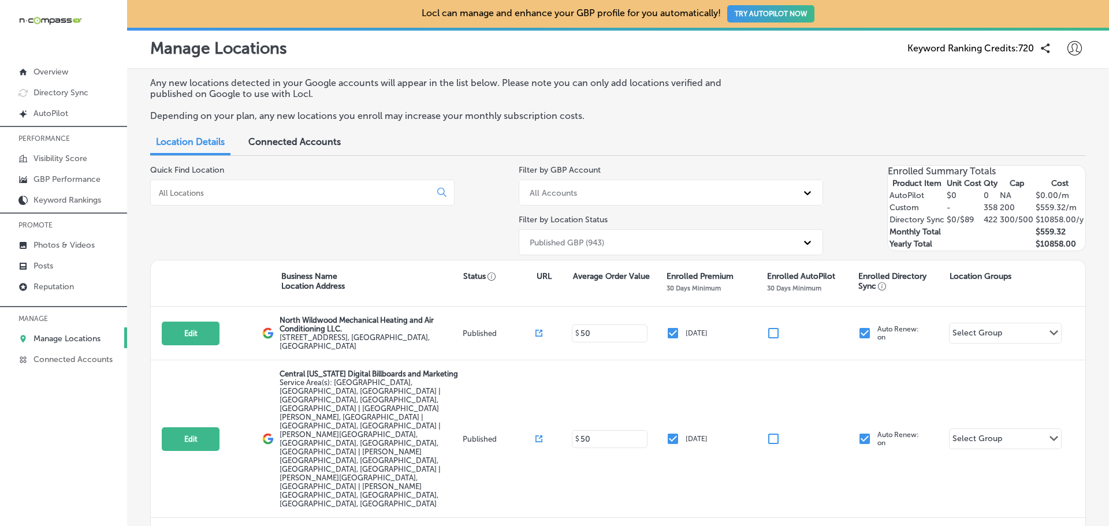
click at [278, 191] on input at bounding box center [293, 193] width 270 height 10
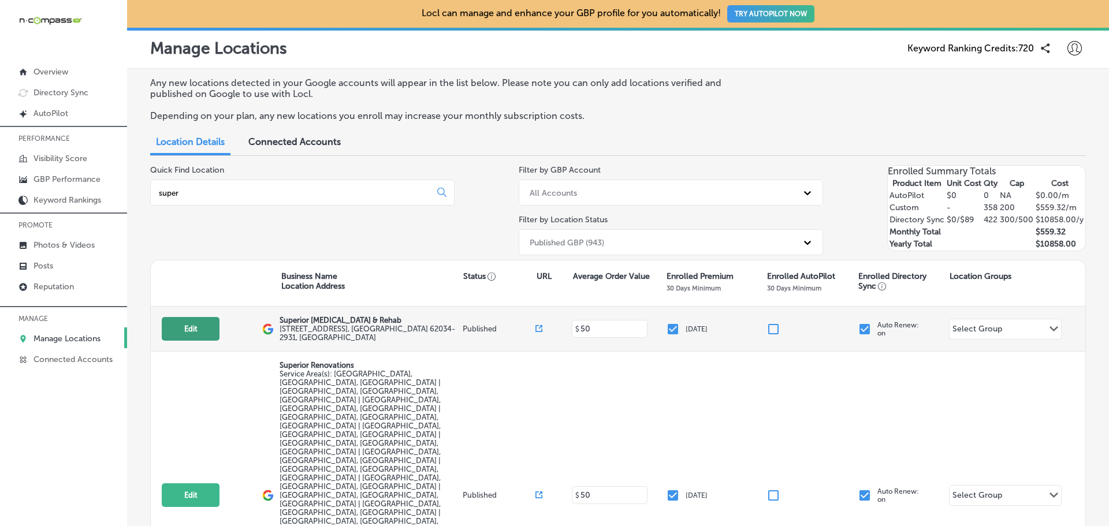
type input "super"
click at [208, 329] on button "Edit" at bounding box center [191, 329] width 58 height 24
select select "US"
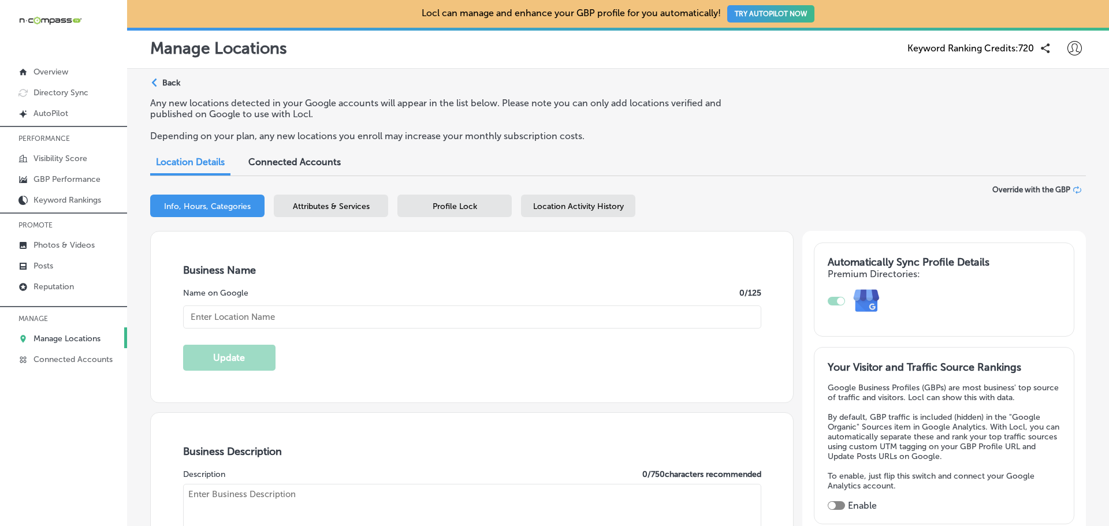
checkbox input "true"
type input "Superior [MEDICAL_DATA] & Rehab"
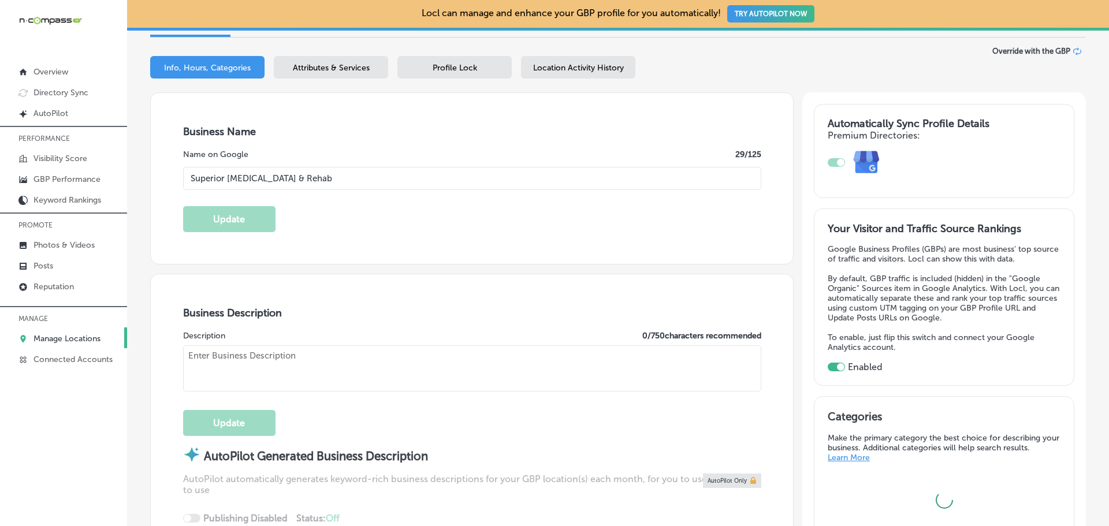
type input "9 Junction Dr W"
type input "Suite 5"
type input "[PERSON_NAME] Carbon"
type input "62034-2931"
type input "US"
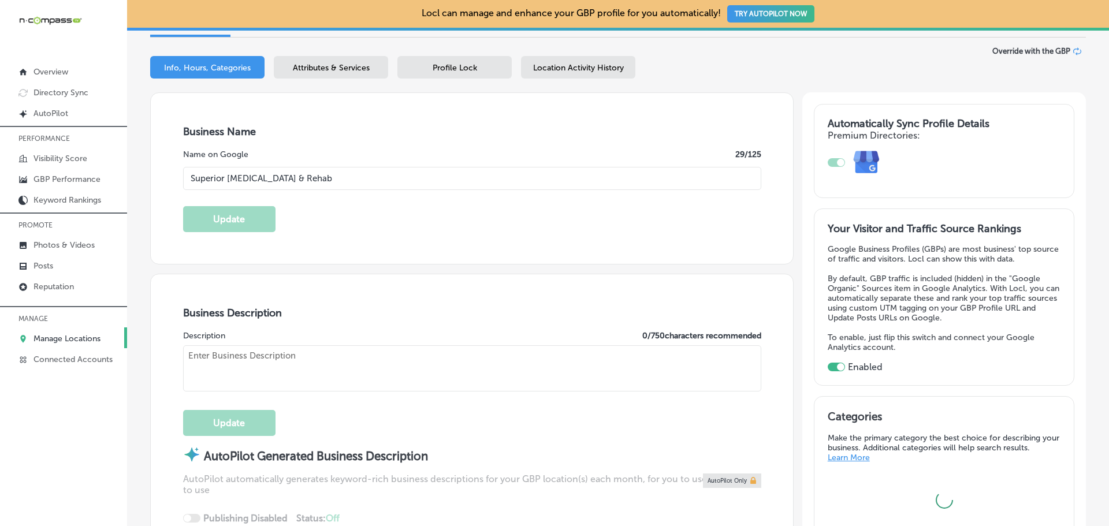
type input "[URL][DOMAIN_NAME]"
type textarea "Superior [MEDICAL_DATA] & Rehab in [GEOGRAPHIC_DATA], [GEOGRAPHIC_DATA], helps …"
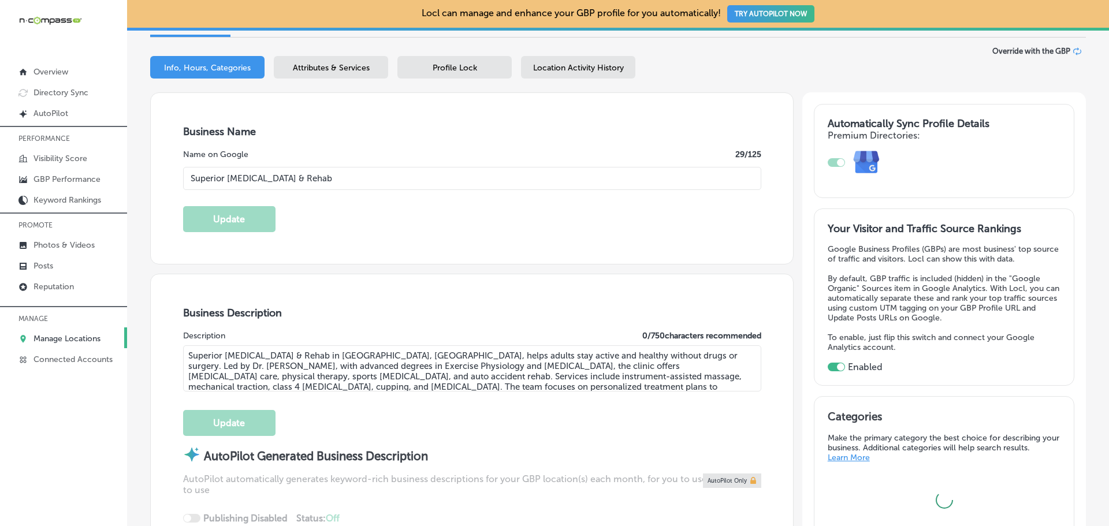
type input "[PHONE_NUMBER]"
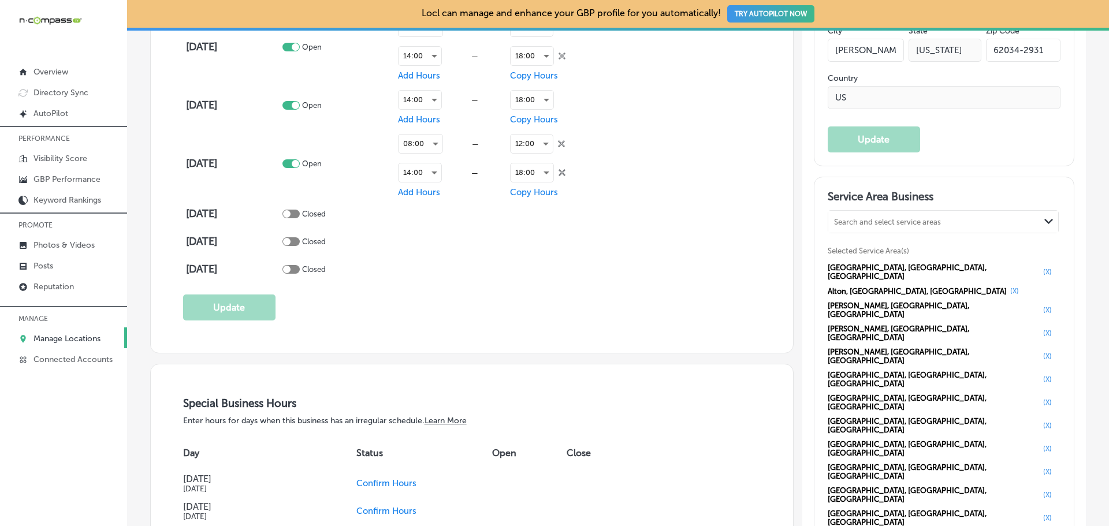
scroll to position [1039, 0]
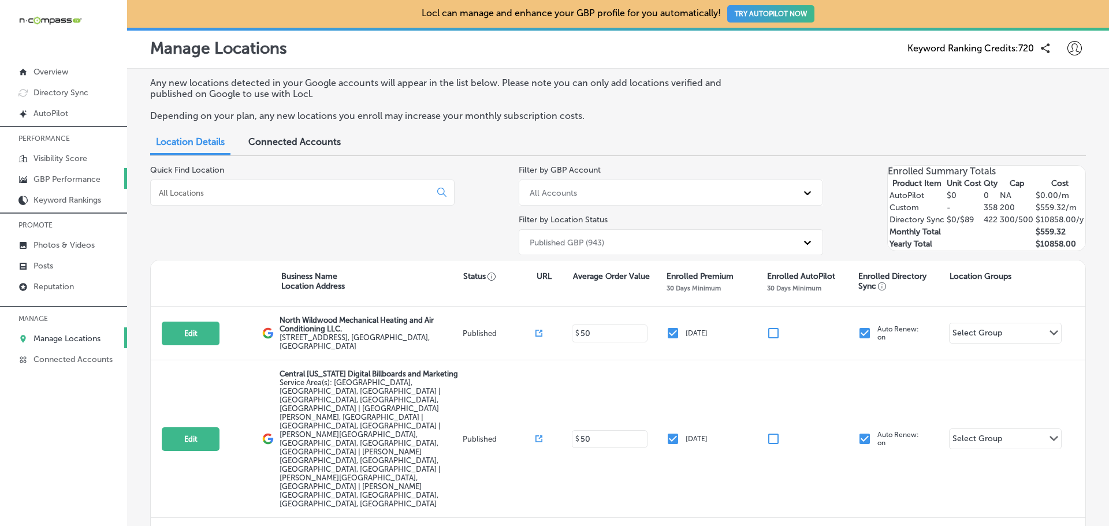
click at [61, 175] on p "GBP Performance" at bounding box center [66, 179] width 67 height 10
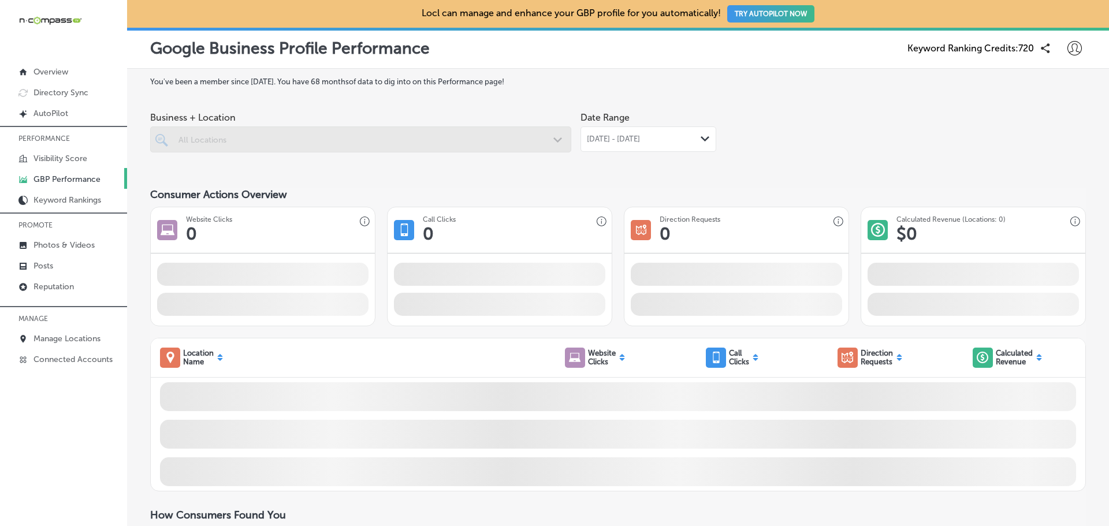
click at [263, 148] on div at bounding box center [360, 139] width 421 height 26
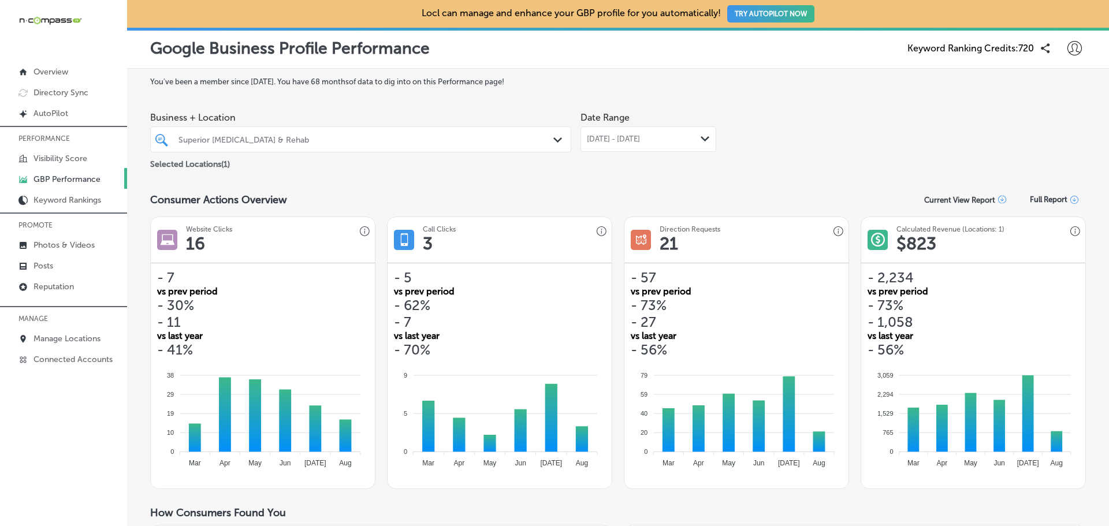
click at [640, 143] on span "[DATE] - [DATE]" at bounding box center [613, 139] width 53 height 9
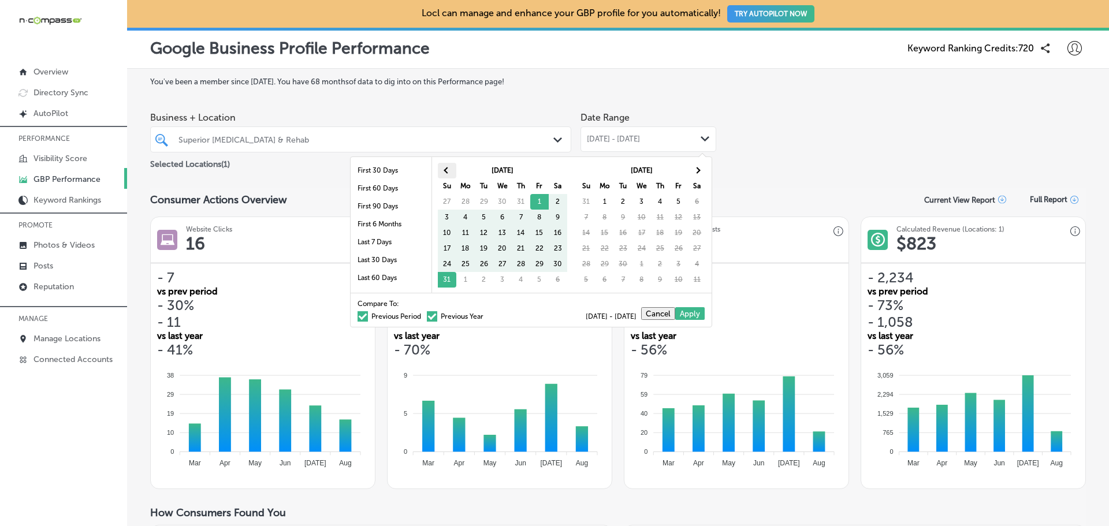
click at [445, 168] on th at bounding box center [447, 171] width 18 height 16
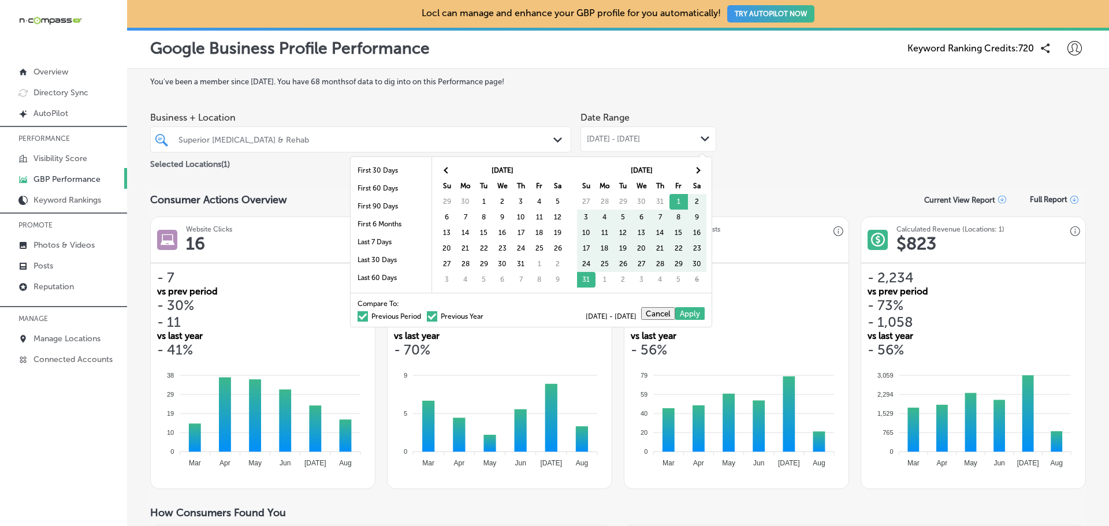
click at [445, 168] on th at bounding box center [447, 171] width 18 height 16
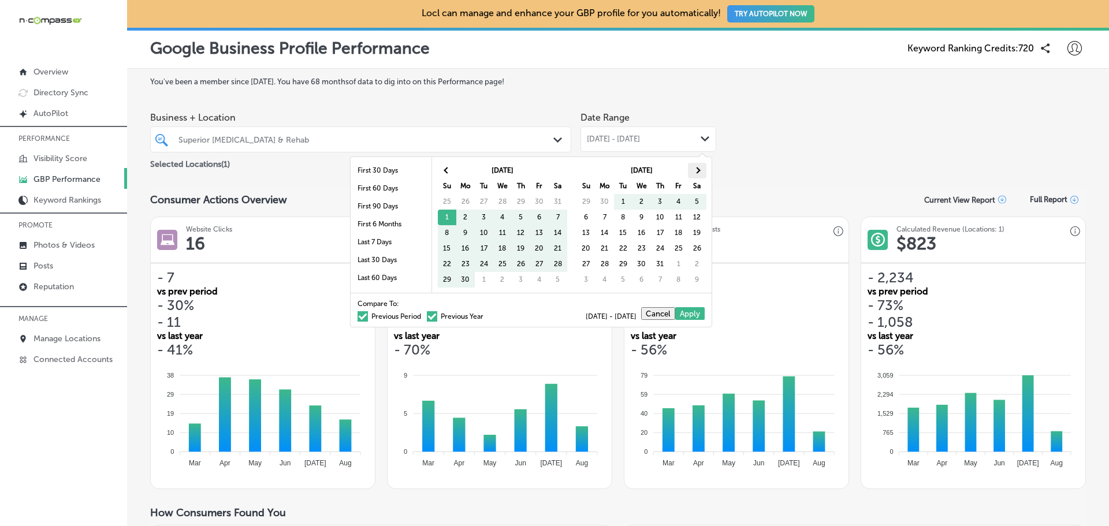
click at [694, 166] on th at bounding box center [697, 171] width 18 height 16
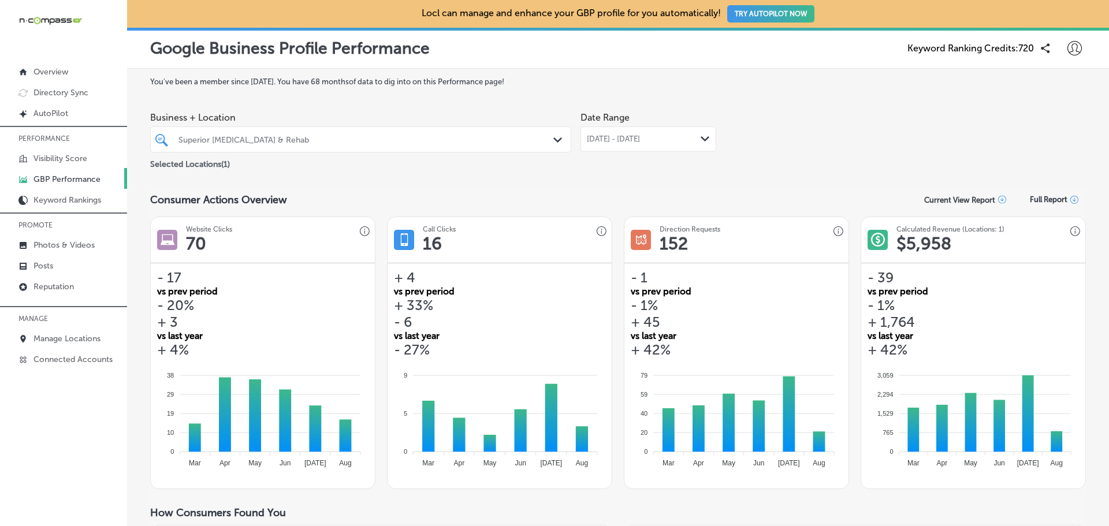
click at [627, 141] on span "[DATE] - [DATE]" at bounding box center [613, 139] width 53 height 9
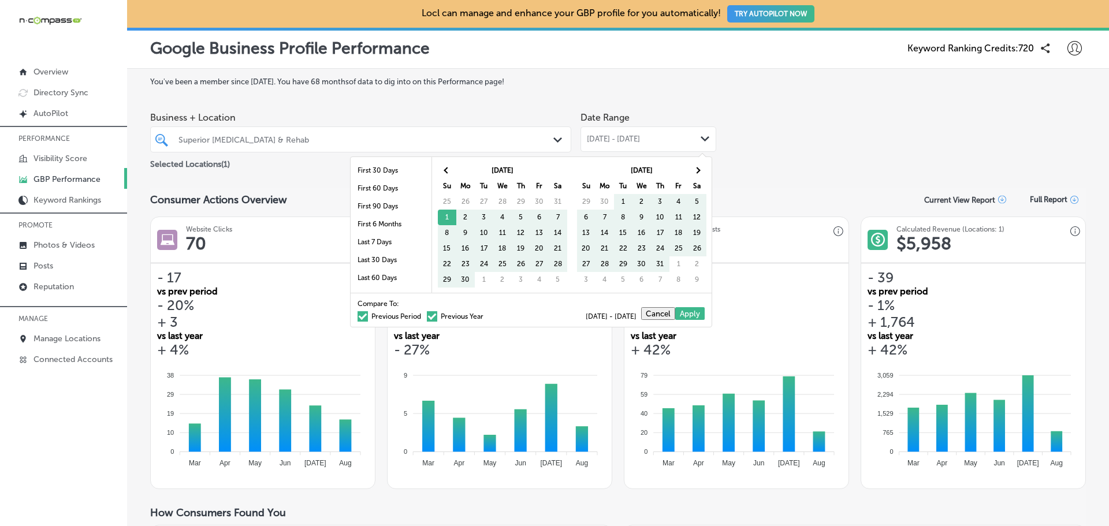
click at [357, 316] on span at bounding box center [362, 316] width 10 height 10
click at [423, 315] on input "Previous Period" at bounding box center [423, 315] width 0 height 0
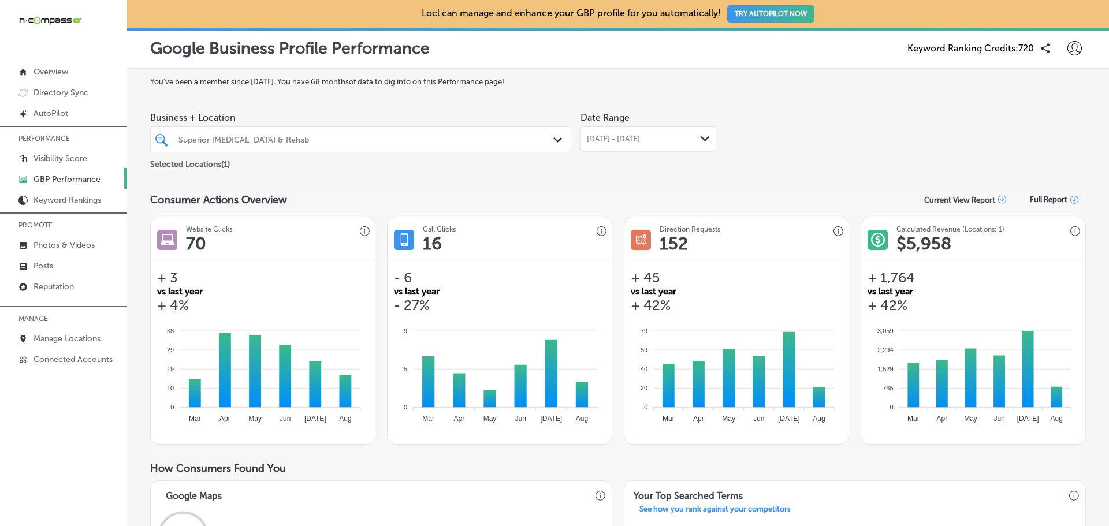
click at [601, 143] on span "[DATE] - [DATE]" at bounding box center [613, 139] width 53 height 9
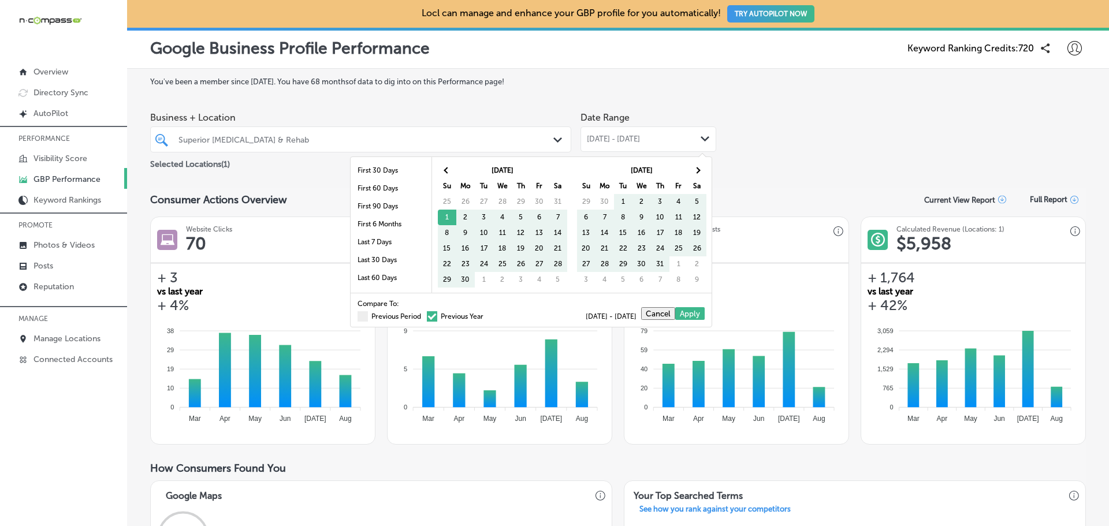
click at [427, 319] on span at bounding box center [432, 316] width 10 height 10
click at [486, 315] on input "Previous Year" at bounding box center [486, 315] width 0 height 0
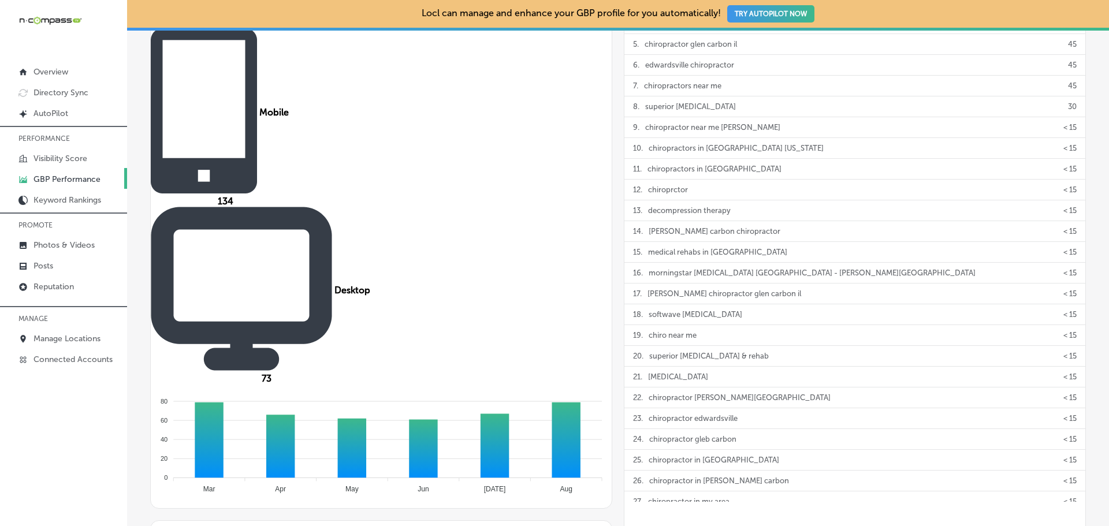
scroll to position [520, 0]
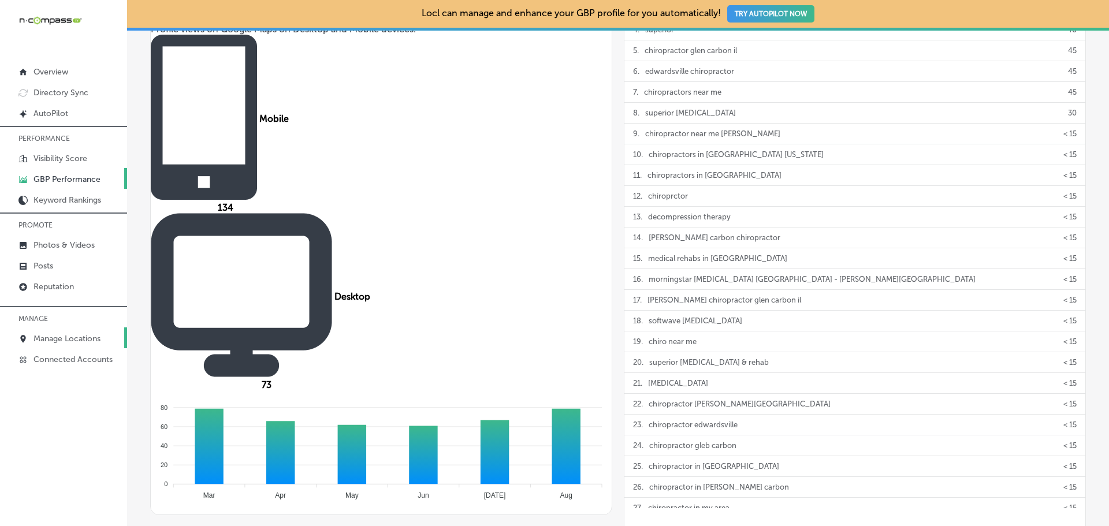
click at [85, 334] on p "Manage Locations" at bounding box center [66, 339] width 67 height 10
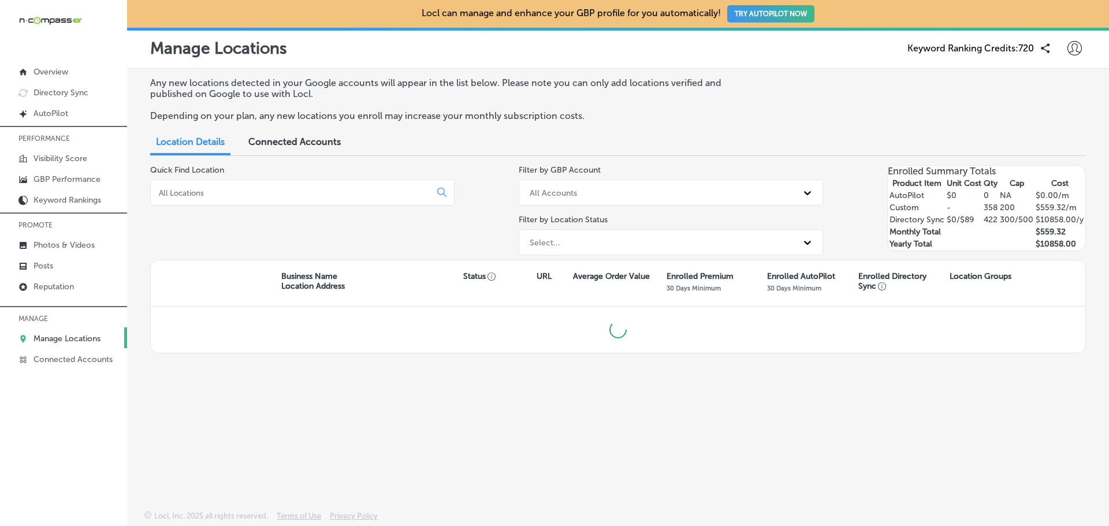
click at [203, 193] on input at bounding box center [293, 193] width 270 height 10
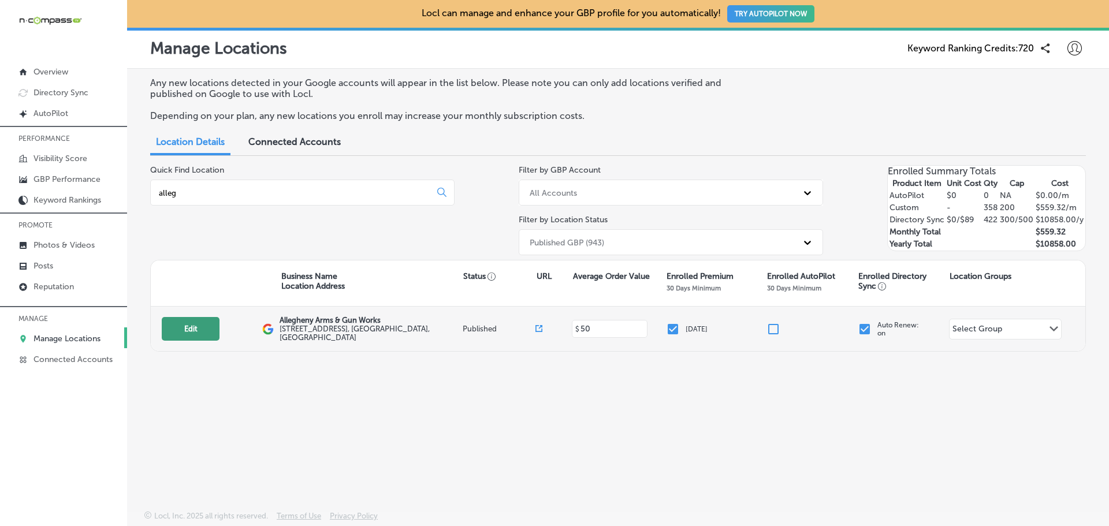
type input "alleg"
click at [179, 335] on button "Edit" at bounding box center [191, 329] width 58 height 24
select select "US"
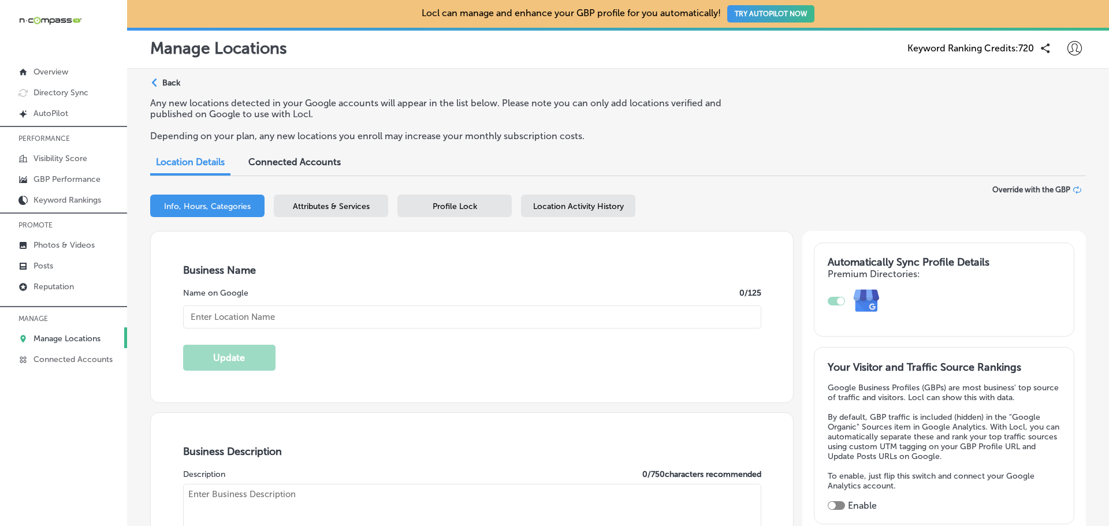
checkbox input "true"
type input "Allegheny Arms & Gun Works"
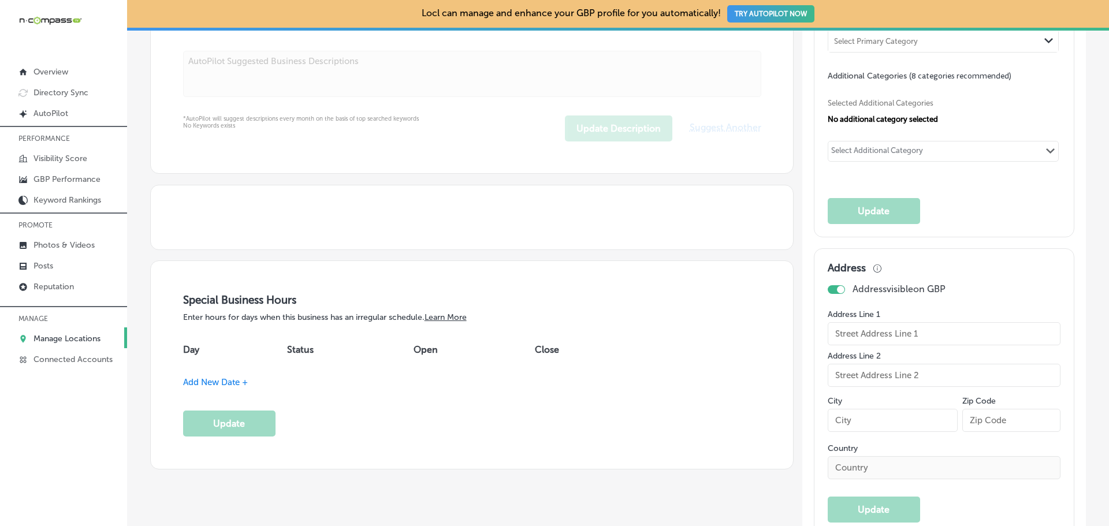
type input "[STREET_ADDRESS]"
type input "[GEOGRAPHIC_DATA]"
type input "15102"
type input "US"
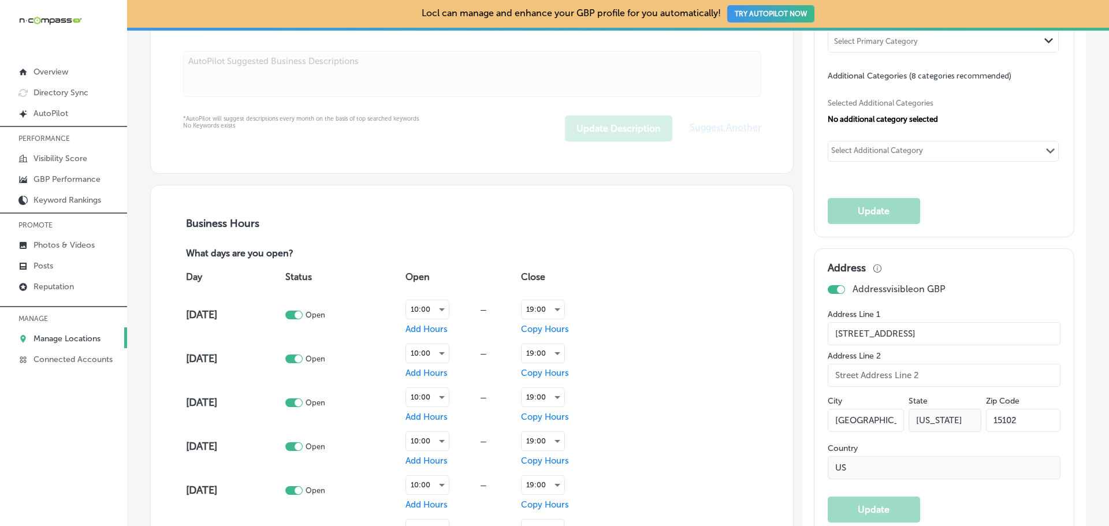
type input "[URL][DOMAIN_NAME]"
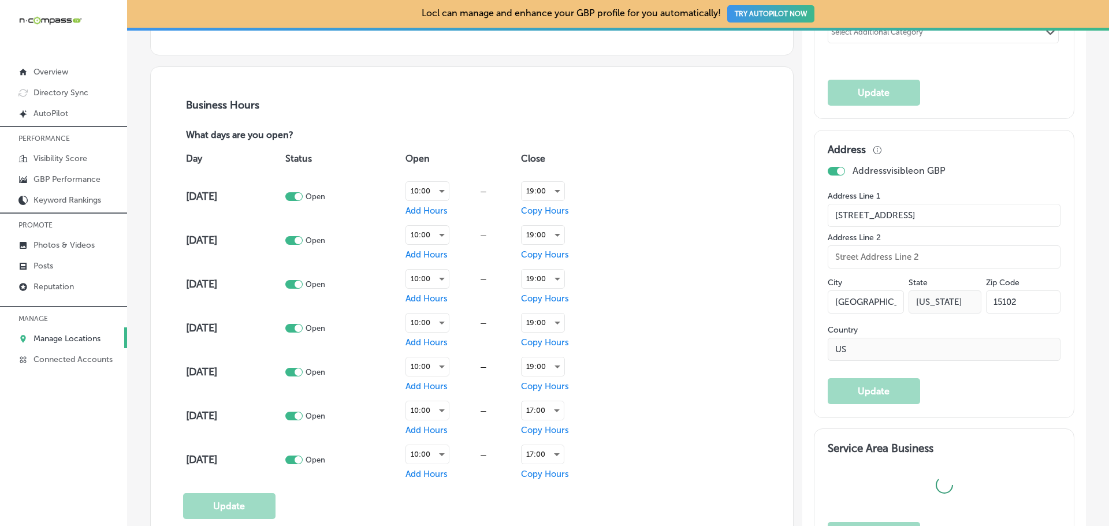
type textarea "Allegheny Arms brings a new concept and a new generation of responsible firearm…"
type input "[PHONE_NUMBER]"
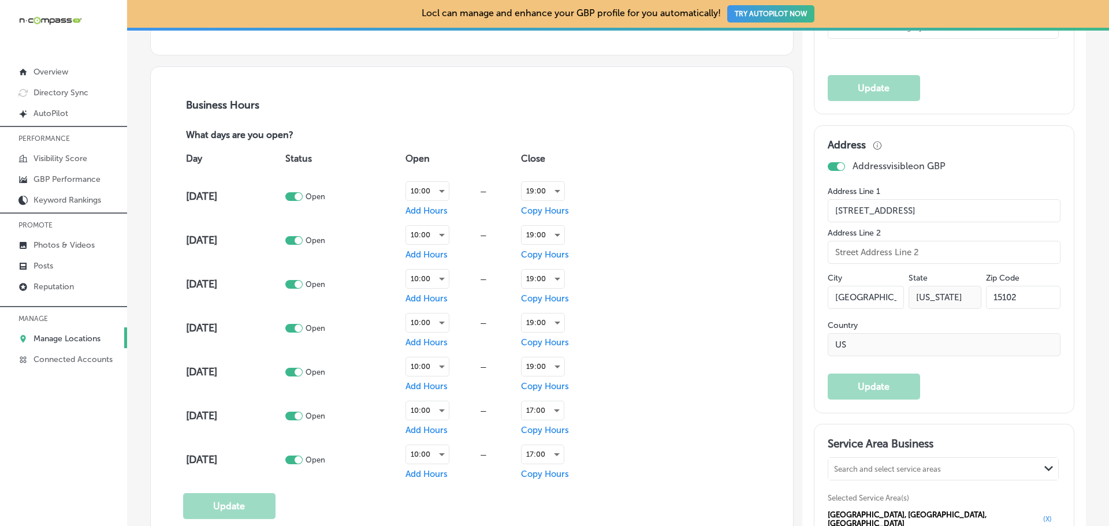
scroll to position [986, 0]
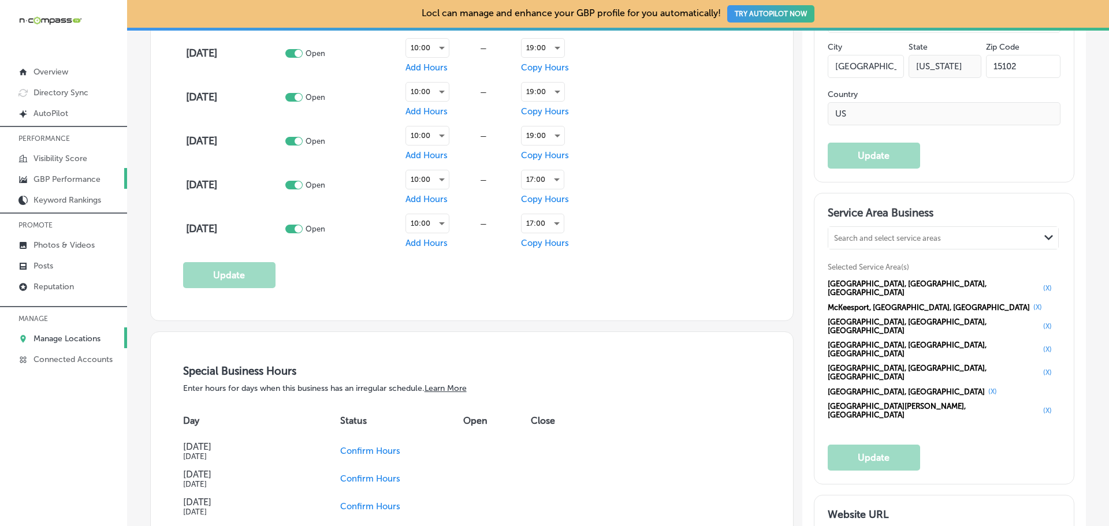
click at [60, 174] on p "GBP Performance" at bounding box center [66, 179] width 67 height 10
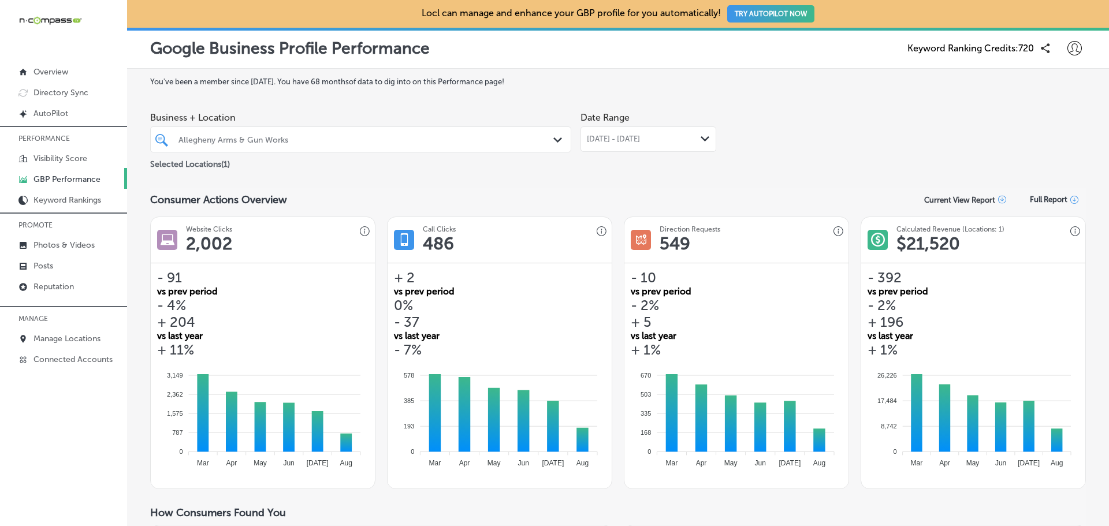
click at [631, 138] on span "[DATE] - [DATE]" at bounding box center [613, 139] width 53 height 9
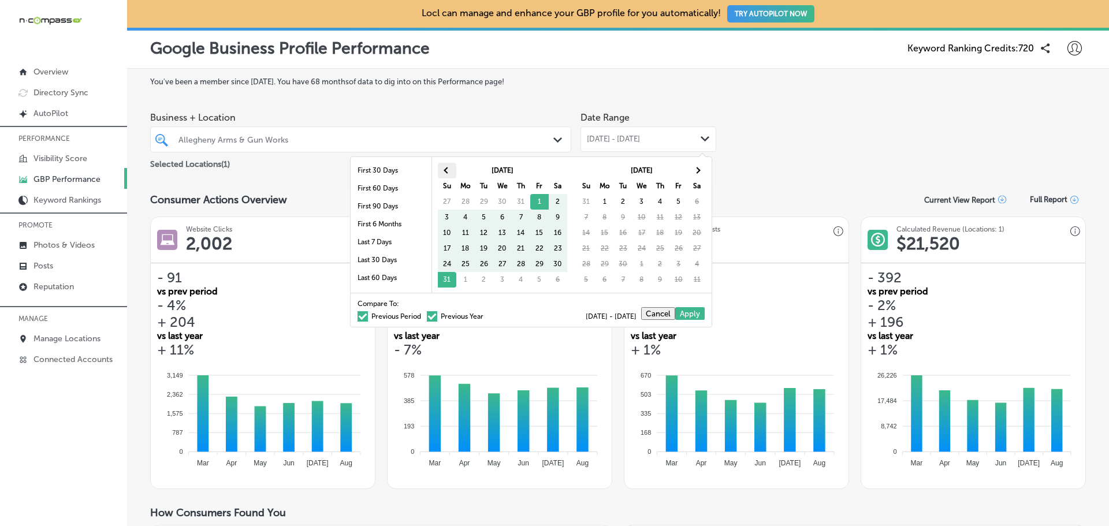
click at [449, 167] on th at bounding box center [447, 171] width 18 height 16
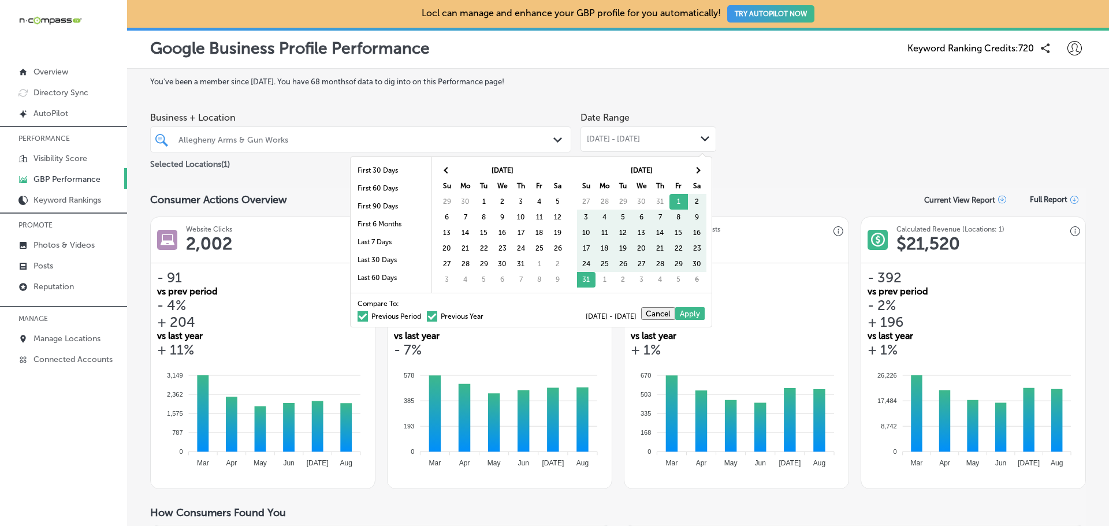
click at [449, 167] on th at bounding box center [447, 171] width 18 height 16
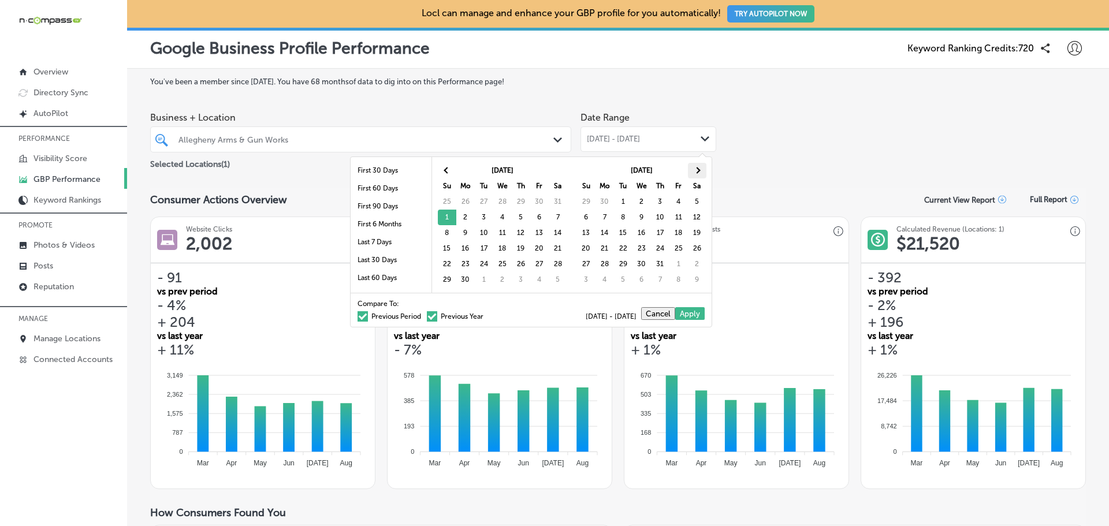
click at [700, 169] on th at bounding box center [697, 171] width 18 height 16
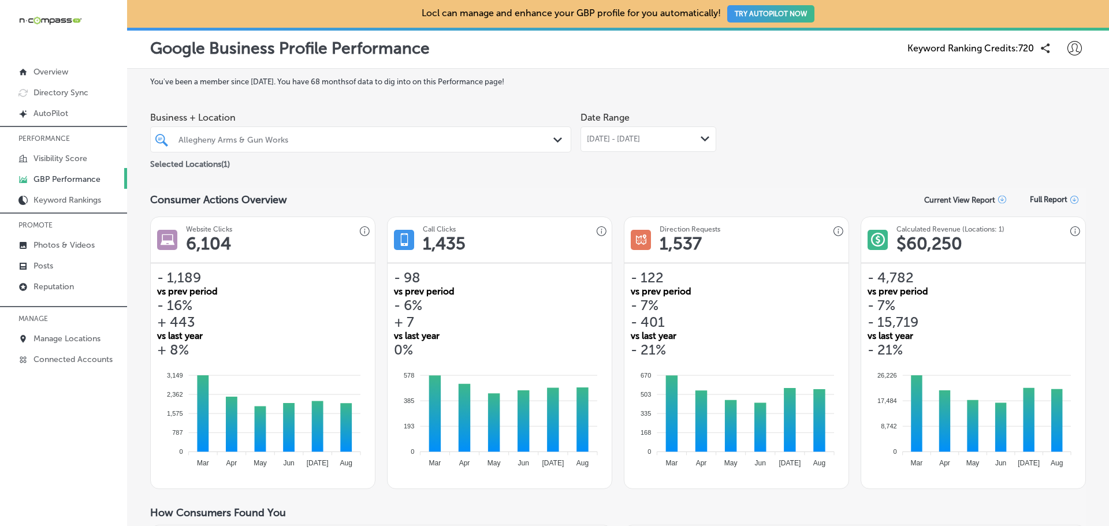
click at [640, 140] on span "[DATE] - [DATE]" at bounding box center [613, 139] width 53 height 9
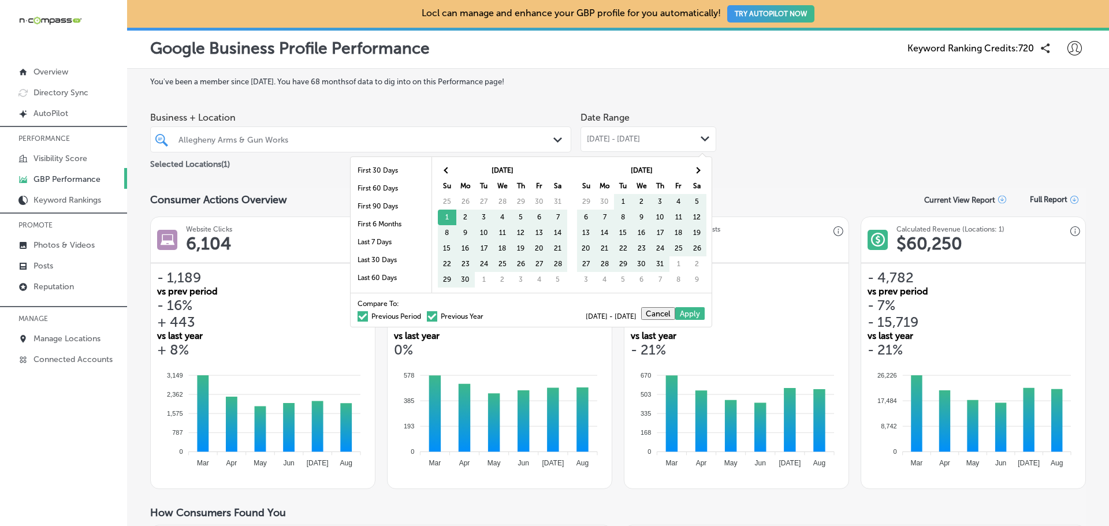
click at [357, 319] on span at bounding box center [362, 316] width 10 height 10
click at [423, 315] on input "Previous Period" at bounding box center [423, 315] width 0 height 0
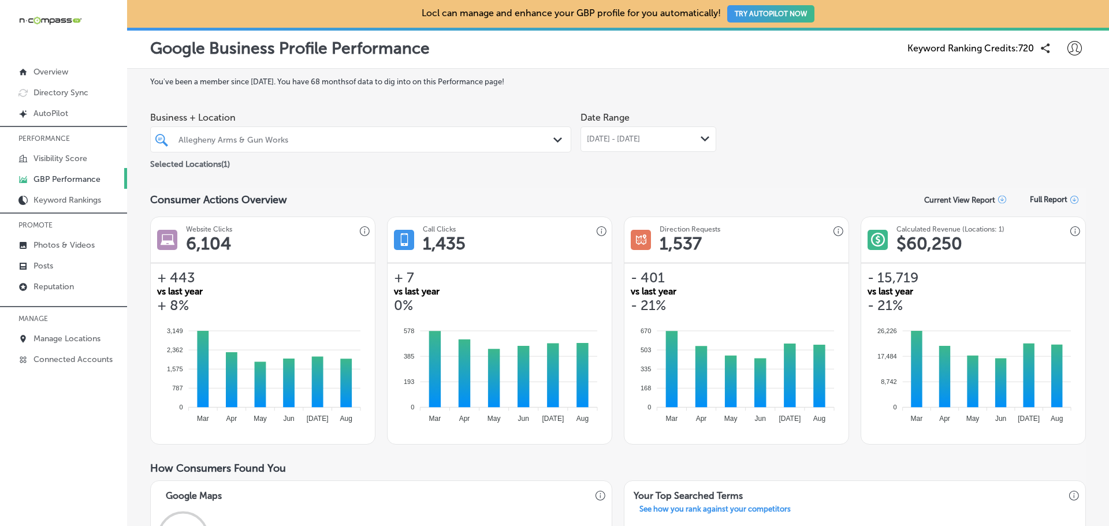
click at [629, 139] on span "[DATE] - [DATE]" at bounding box center [613, 139] width 53 height 9
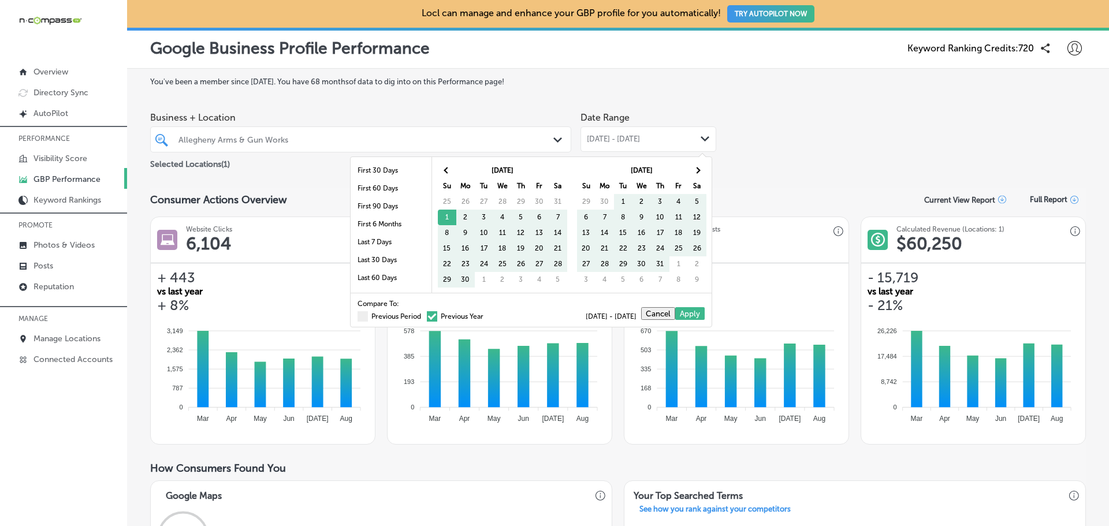
click at [427, 320] on span at bounding box center [432, 316] width 10 height 10
click at [486, 315] on input "Previous Year" at bounding box center [486, 315] width 0 height 0
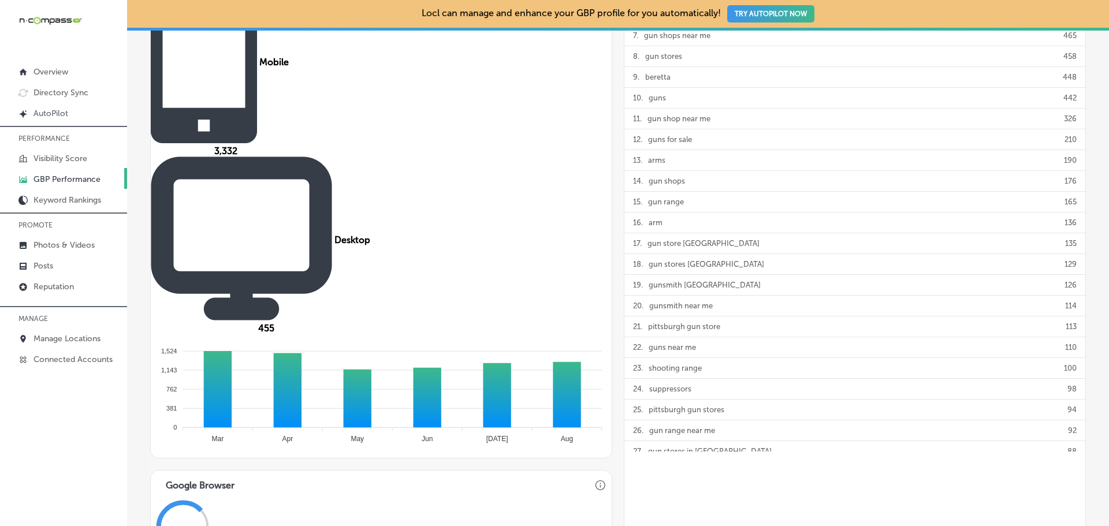
scroll to position [577, 0]
